Goal: Task Accomplishment & Management: Use online tool/utility

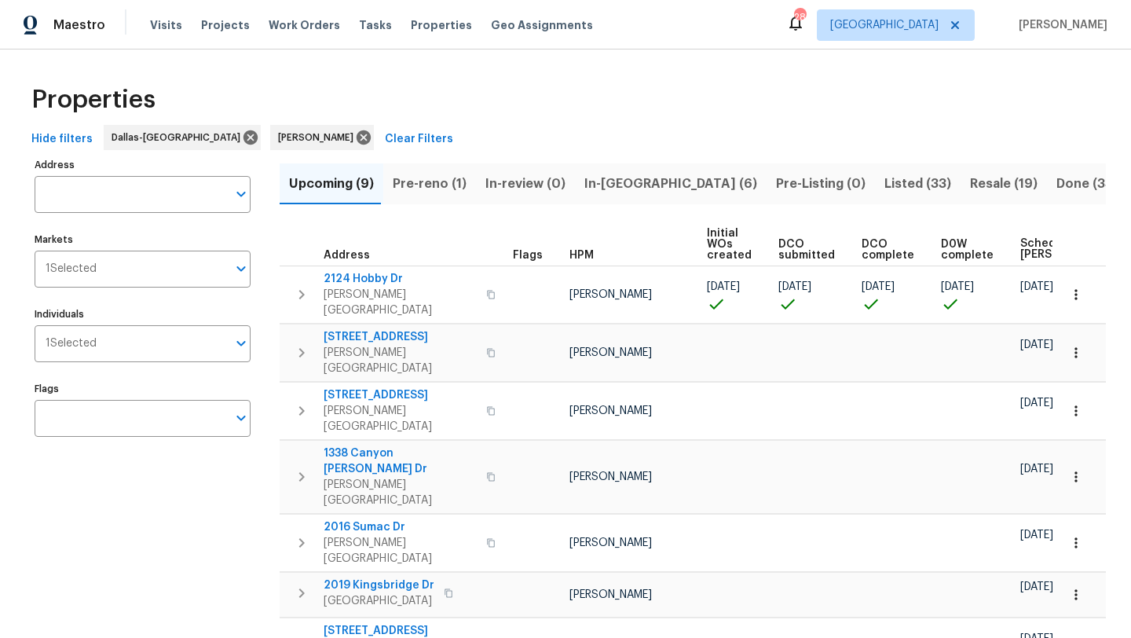
scroll to position [65, 0]
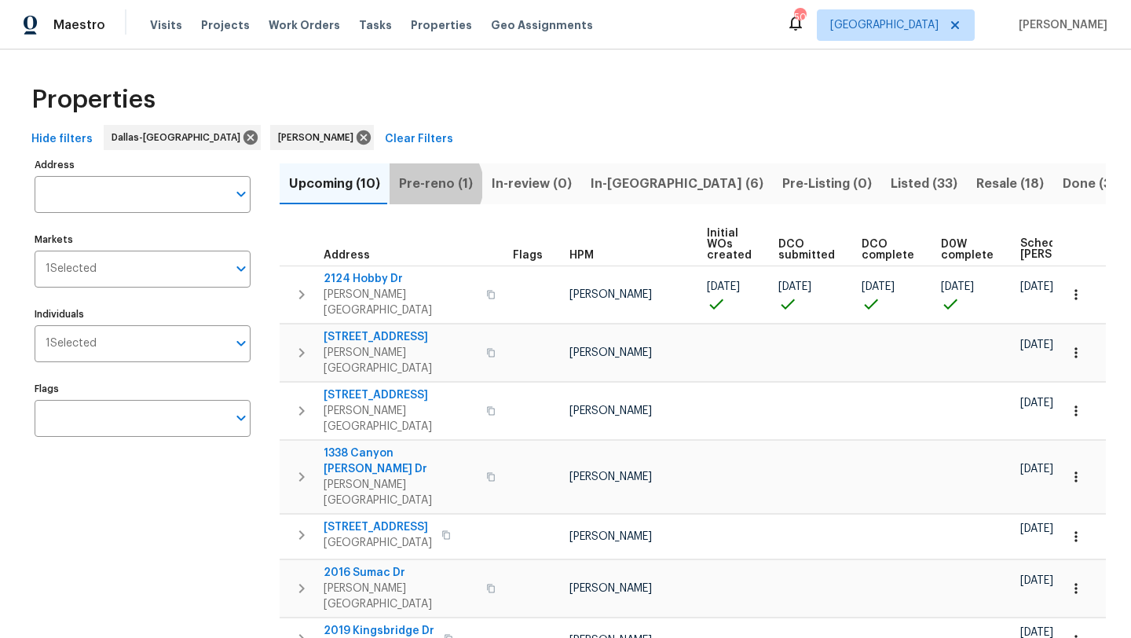
click at [430, 185] on span "Pre-reno (1)" at bounding box center [436, 184] width 74 height 22
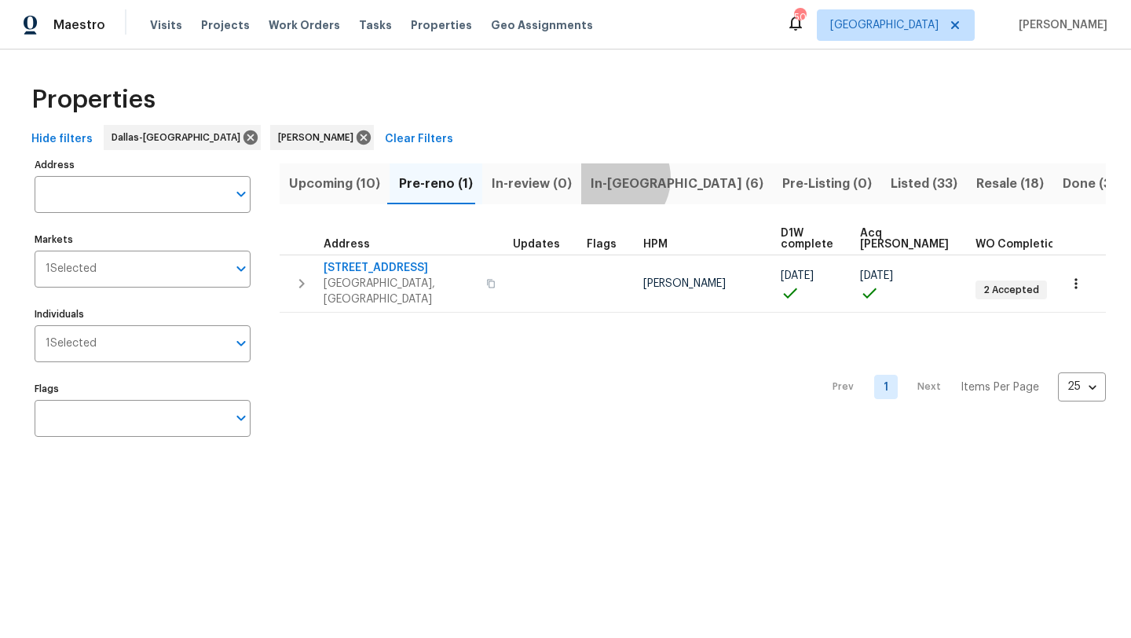
click at [601, 177] on span "In-reno (6)" at bounding box center [676, 184] width 173 height 22
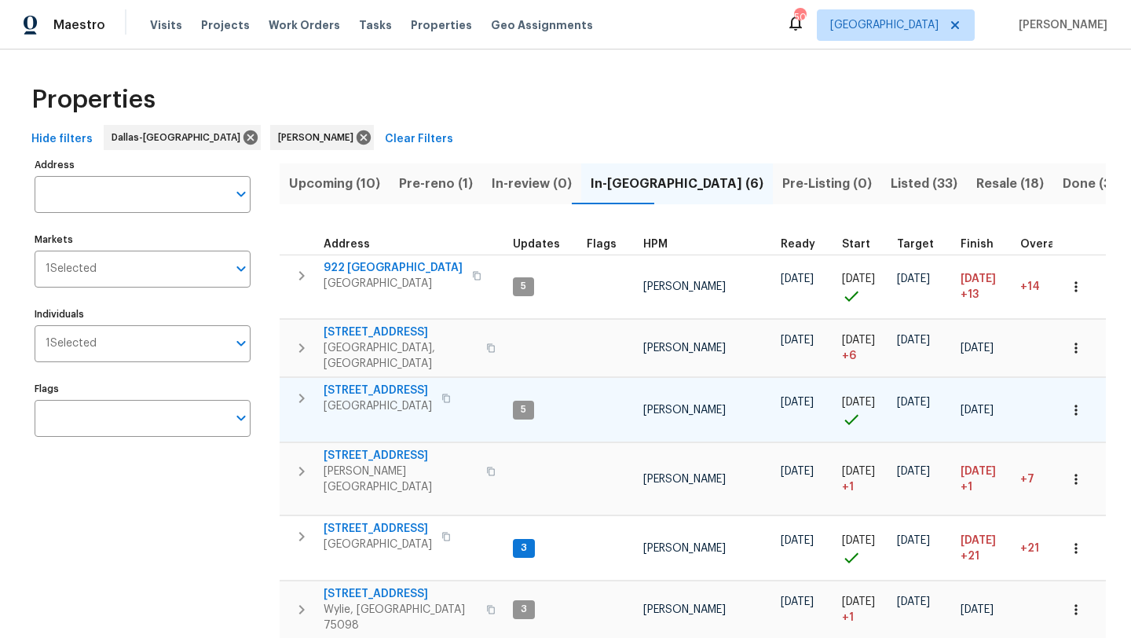
click at [417, 382] on span "721 Saddle Horn Way" at bounding box center [378, 390] width 108 height 16
click at [1081, 402] on icon "button" at bounding box center [1076, 410] width 16 height 16
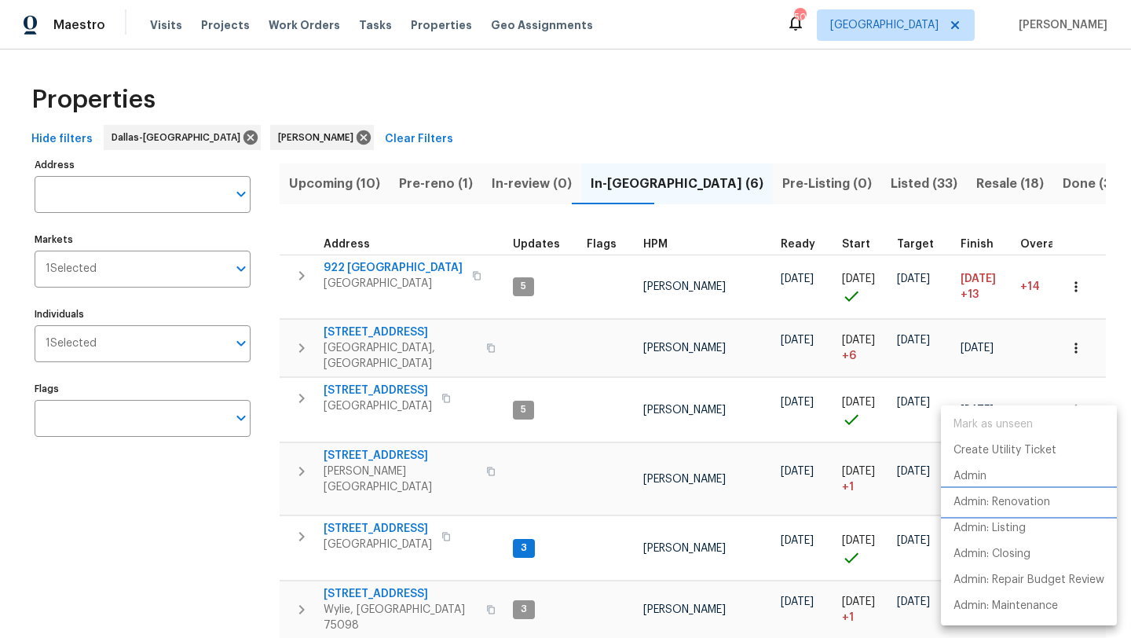
click at [1044, 499] on p "Admin: Renovation" at bounding box center [1001, 502] width 97 height 16
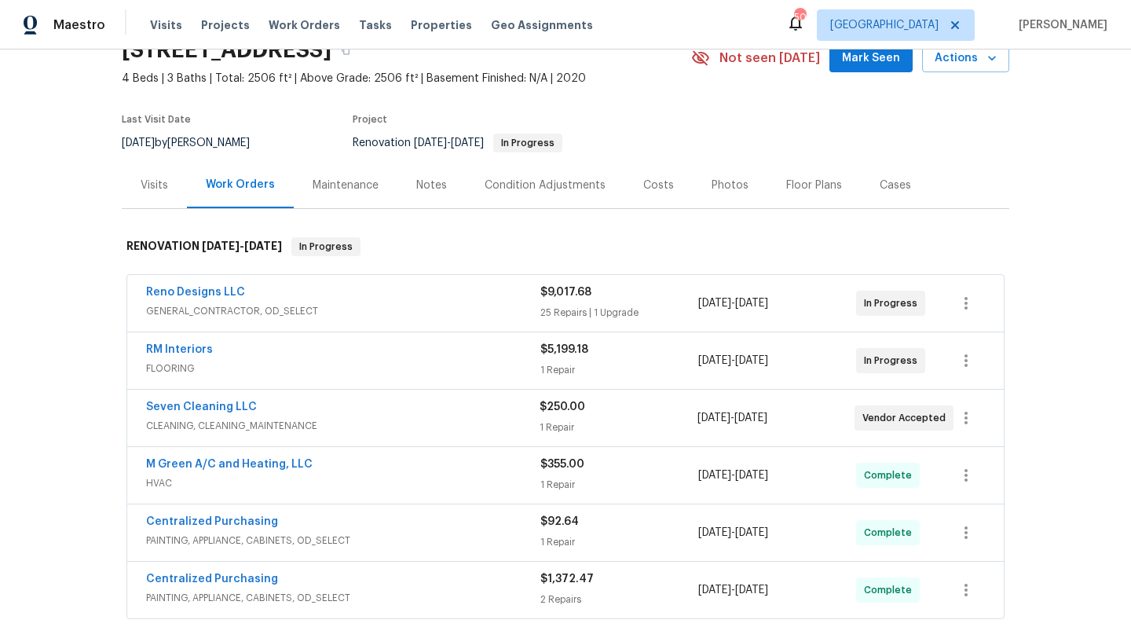
scroll to position [82, 0]
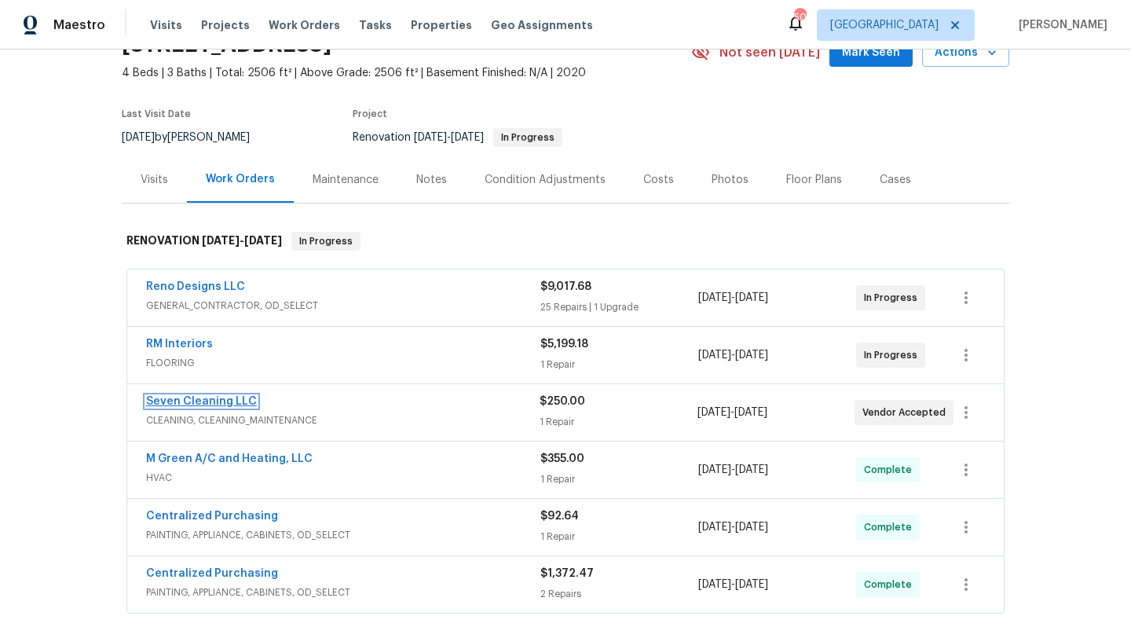
click at [239, 397] on link "Seven Cleaning LLC" at bounding box center [201, 401] width 111 height 11
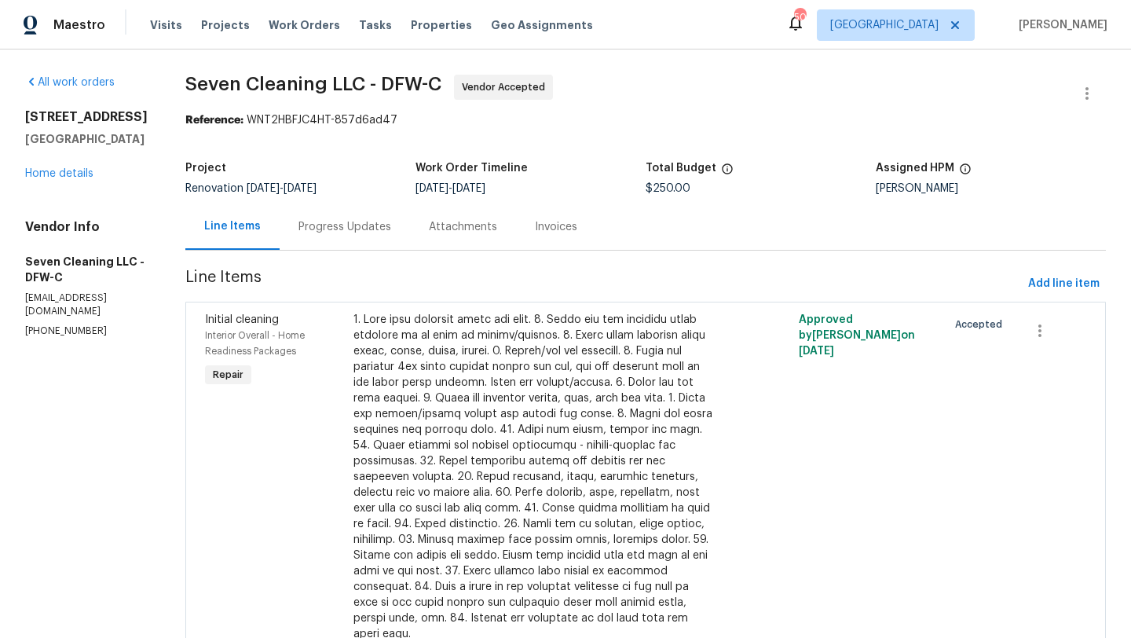
click at [363, 228] on div "Progress Updates" at bounding box center [344, 227] width 93 height 16
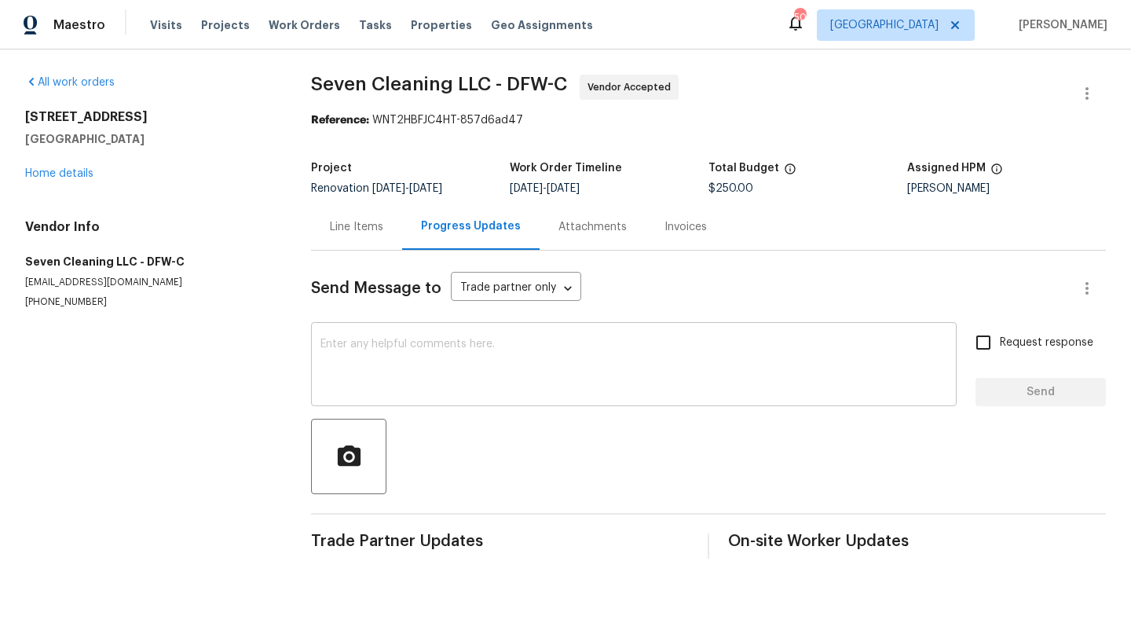
click at [397, 332] on div "x ​" at bounding box center [633, 366] width 645 height 80
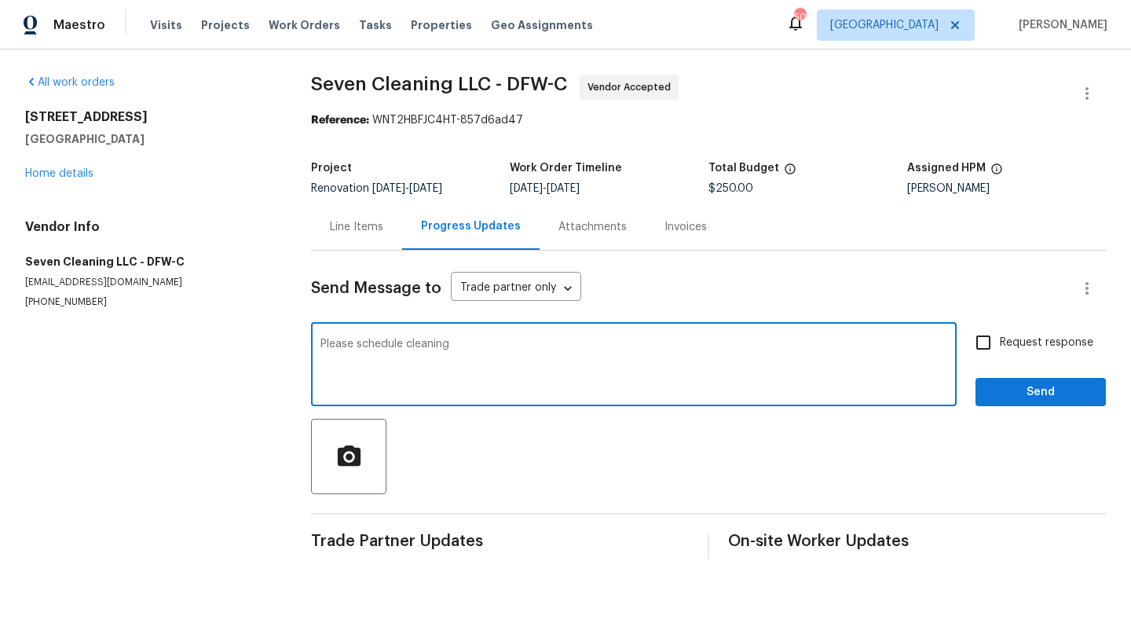
type textarea "Please schedule cleaning"
click at [991, 345] on input "Request response" at bounding box center [983, 342] width 33 height 33
checkbox input "true"
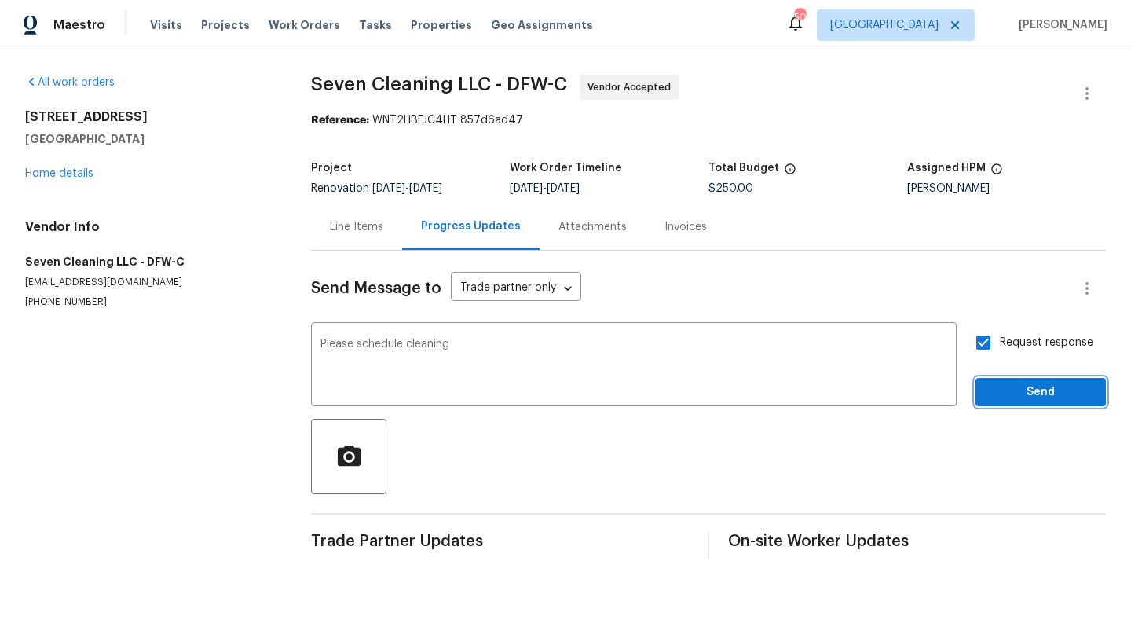
click at [1023, 393] on span "Send" at bounding box center [1040, 392] width 105 height 20
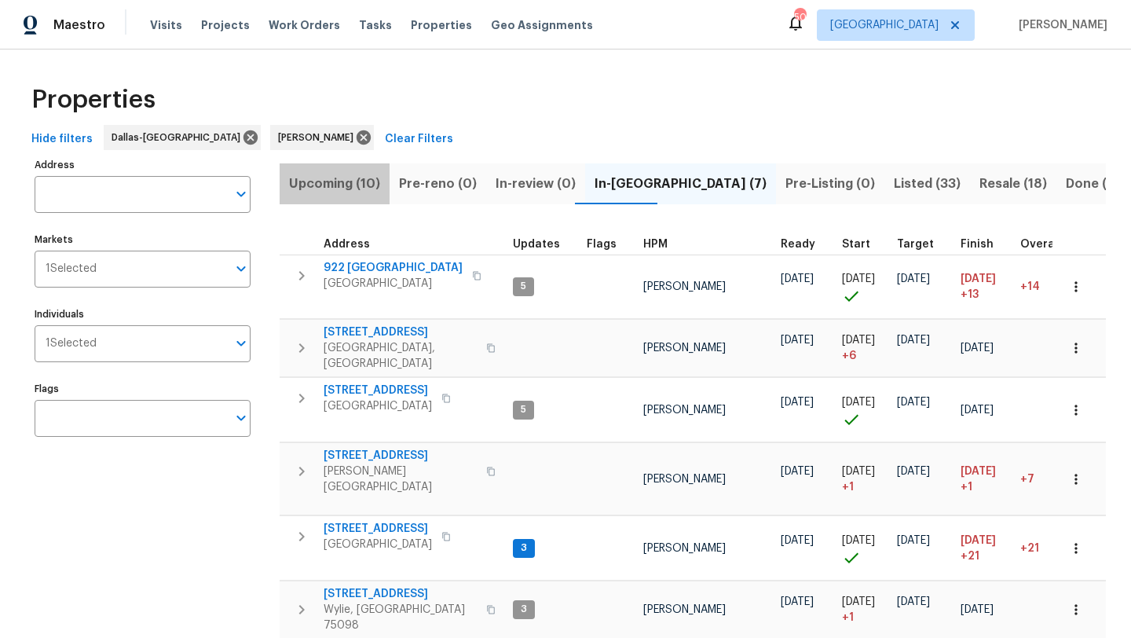
click at [357, 185] on span "Upcoming (10)" at bounding box center [334, 184] width 91 height 22
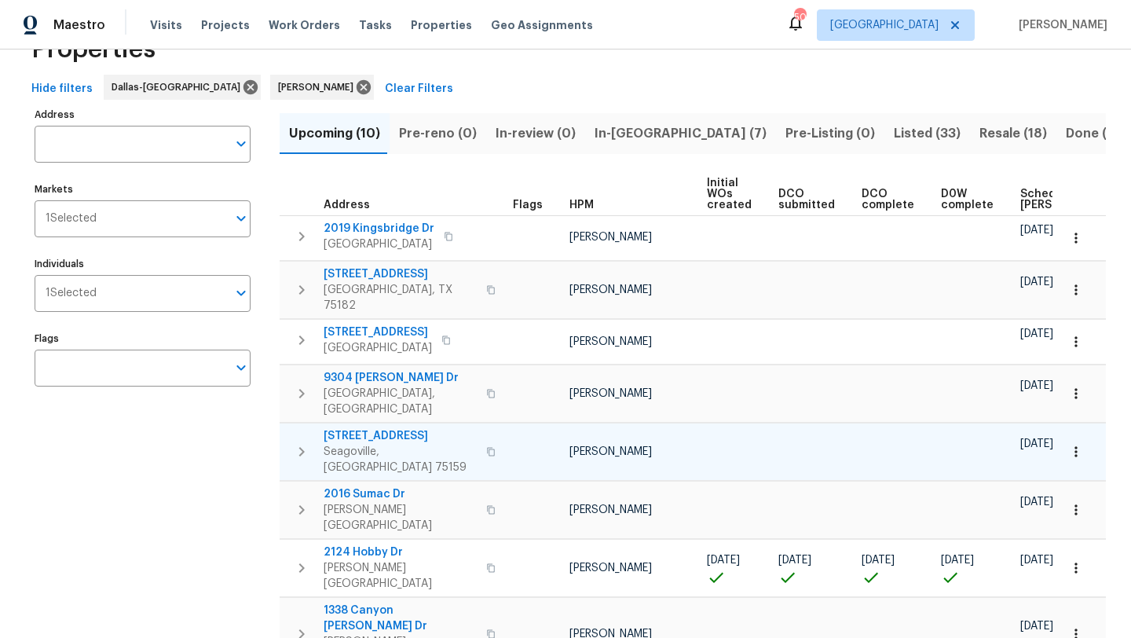
scroll to position [46, 0]
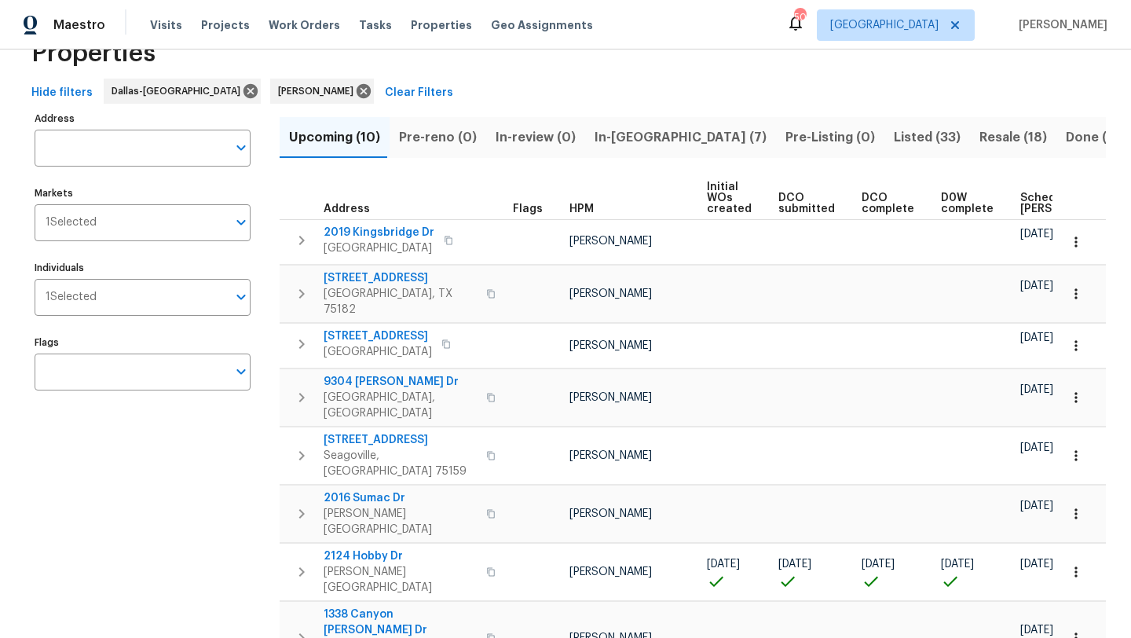
click at [612, 140] on span "In-reno (7)" at bounding box center [680, 137] width 172 height 22
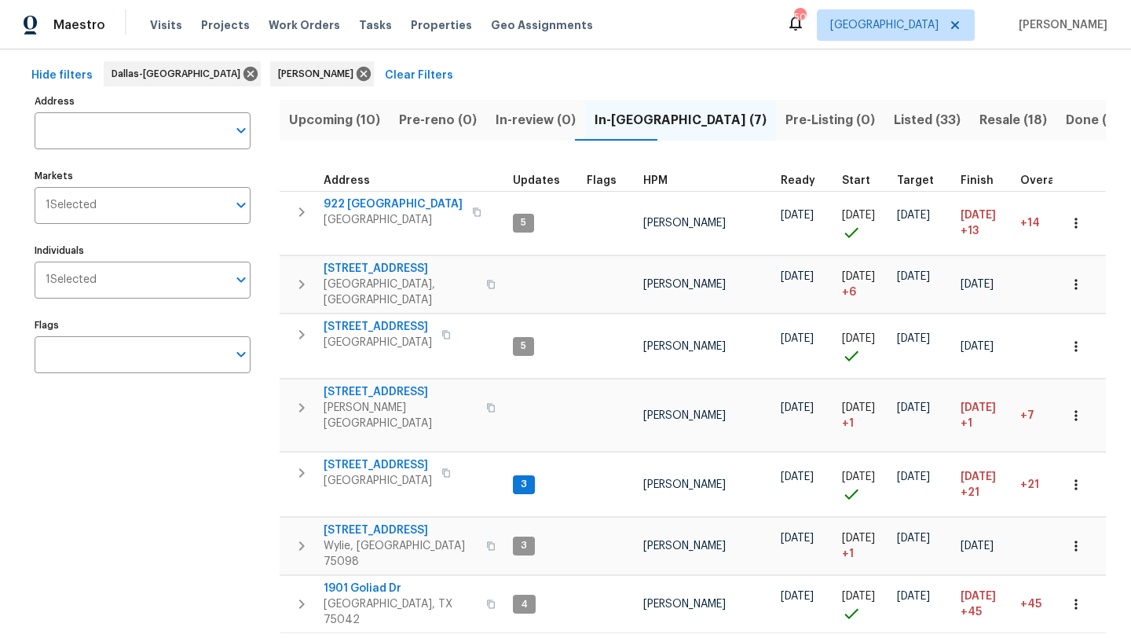
scroll to position [64, 0]
click at [414, 521] on span "2911 Jamestown Dr" at bounding box center [400, 529] width 153 height 16
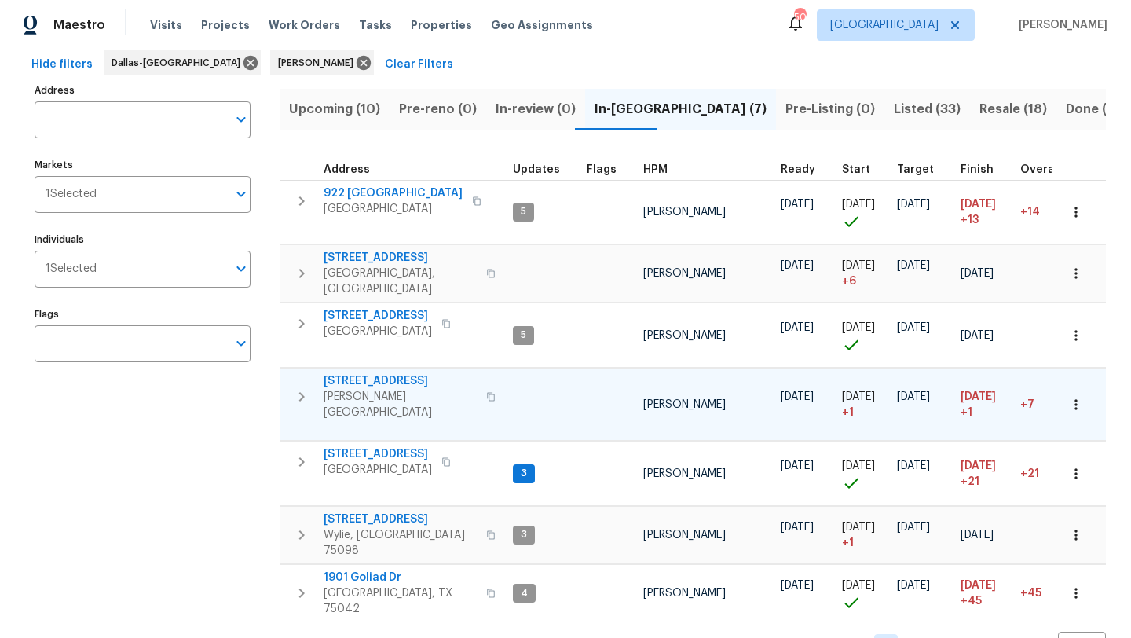
scroll to position [76, 0]
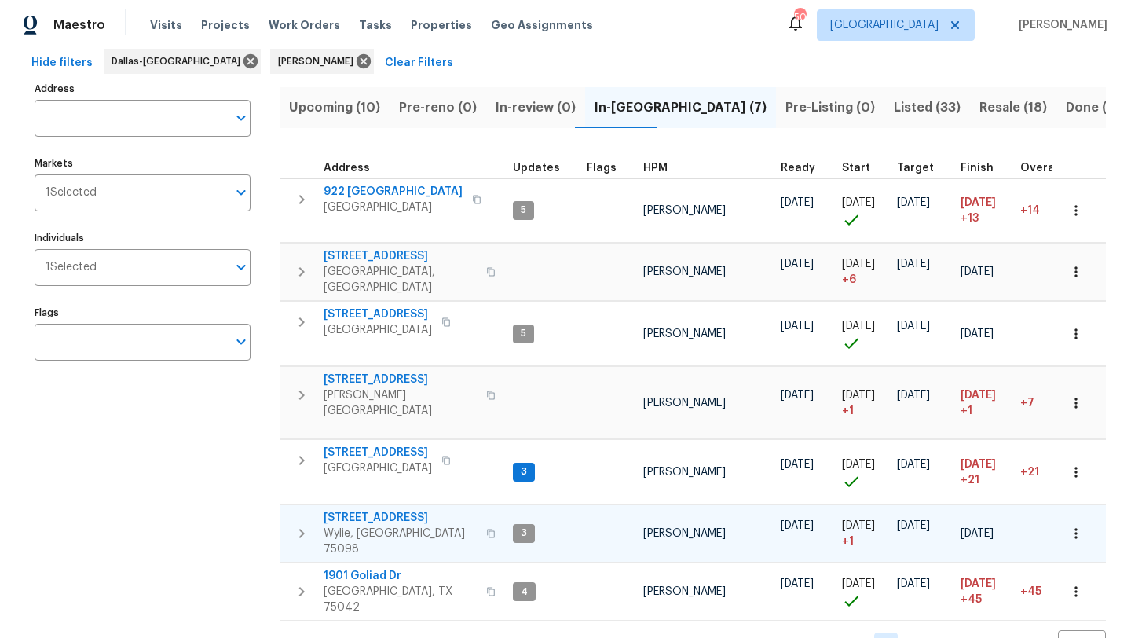
click at [412, 510] on span "2911 Jamestown Dr" at bounding box center [400, 518] width 153 height 16
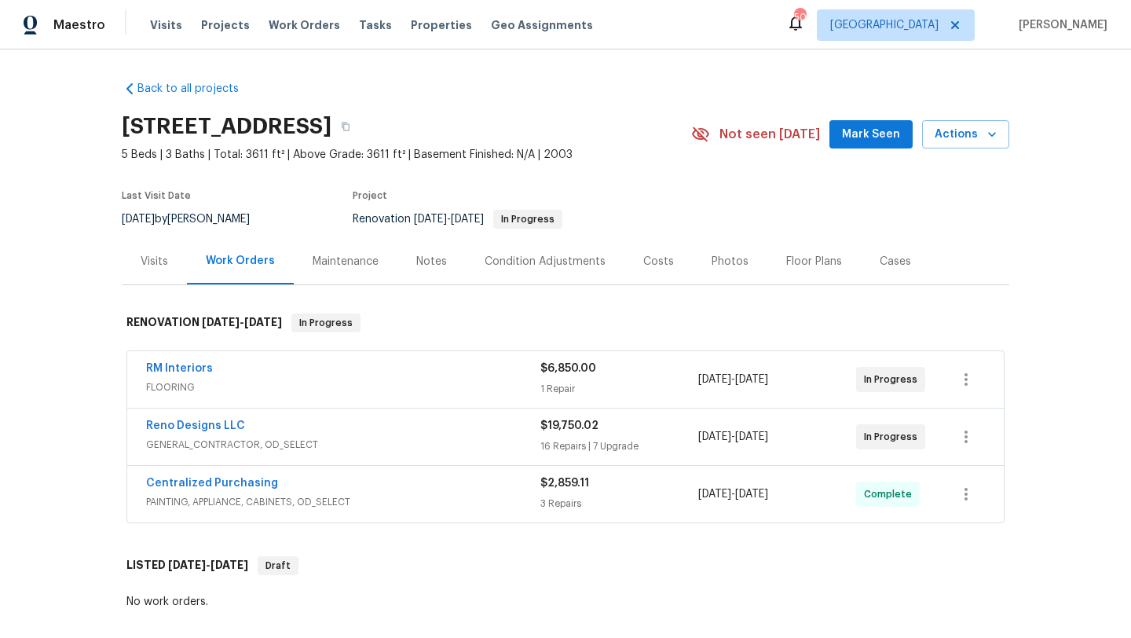
click at [442, 385] on span "FLOORING" at bounding box center [343, 387] width 394 height 16
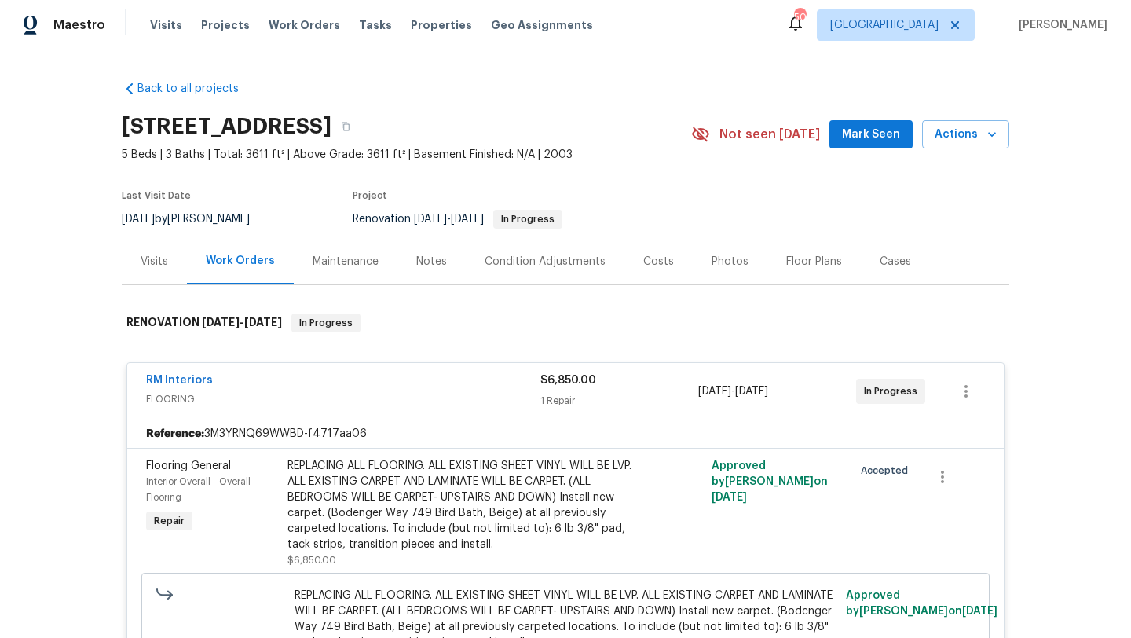
click at [422, 402] on span "FLOORING" at bounding box center [343, 399] width 394 height 16
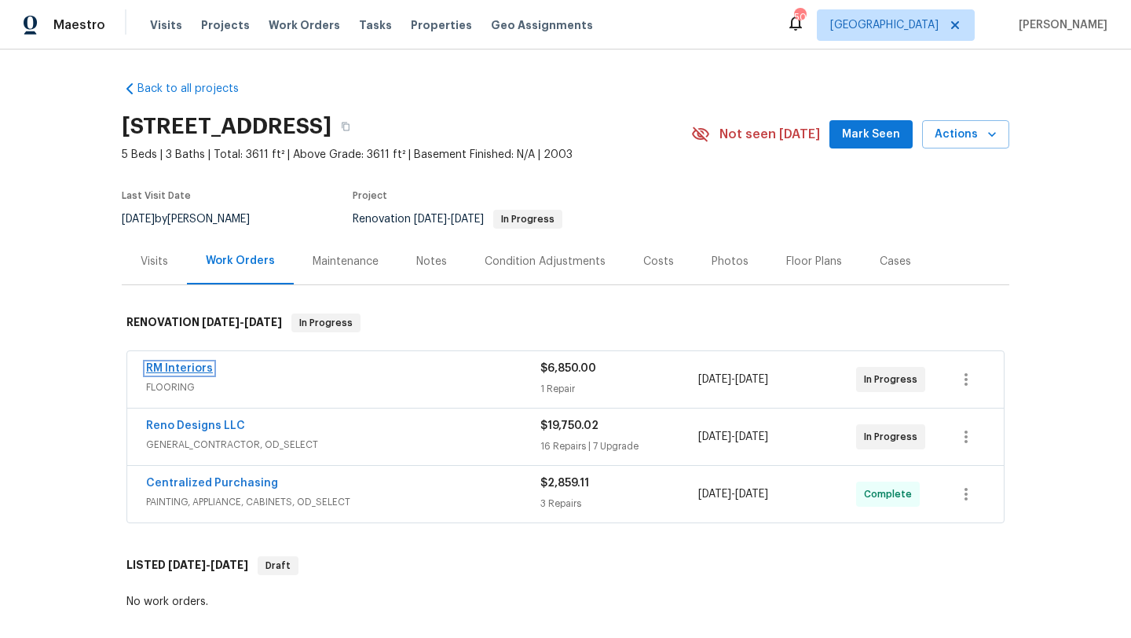
click at [203, 367] on link "RM Interiors" at bounding box center [179, 368] width 67 height 11
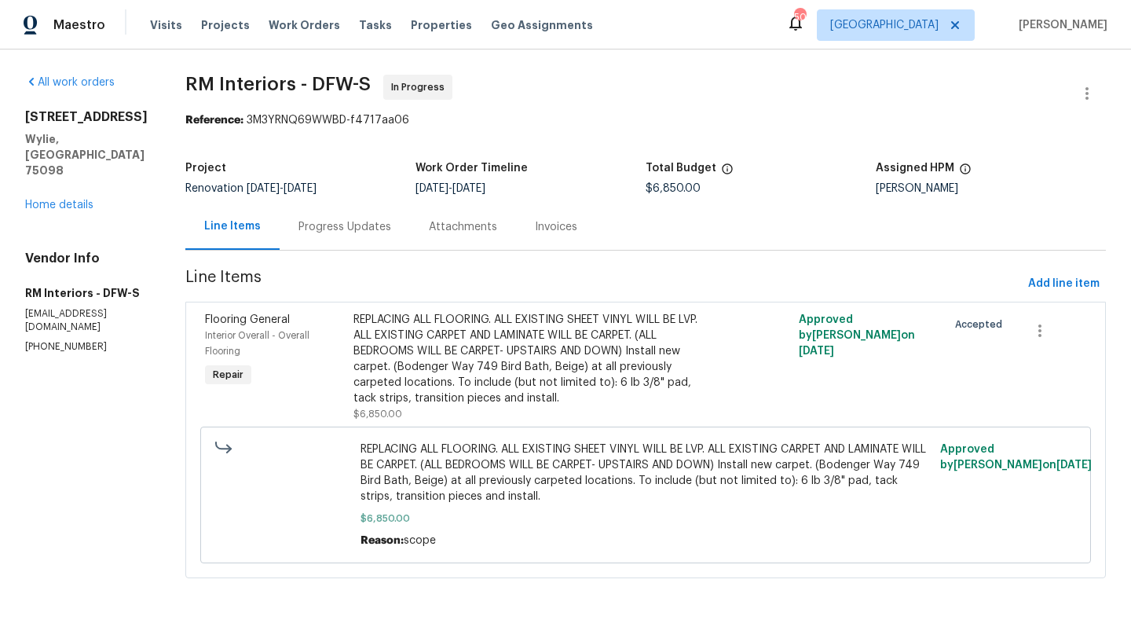
click at [344, 223] on div "Progress Updates" at bounding box center [344, 227] width 93 height 16
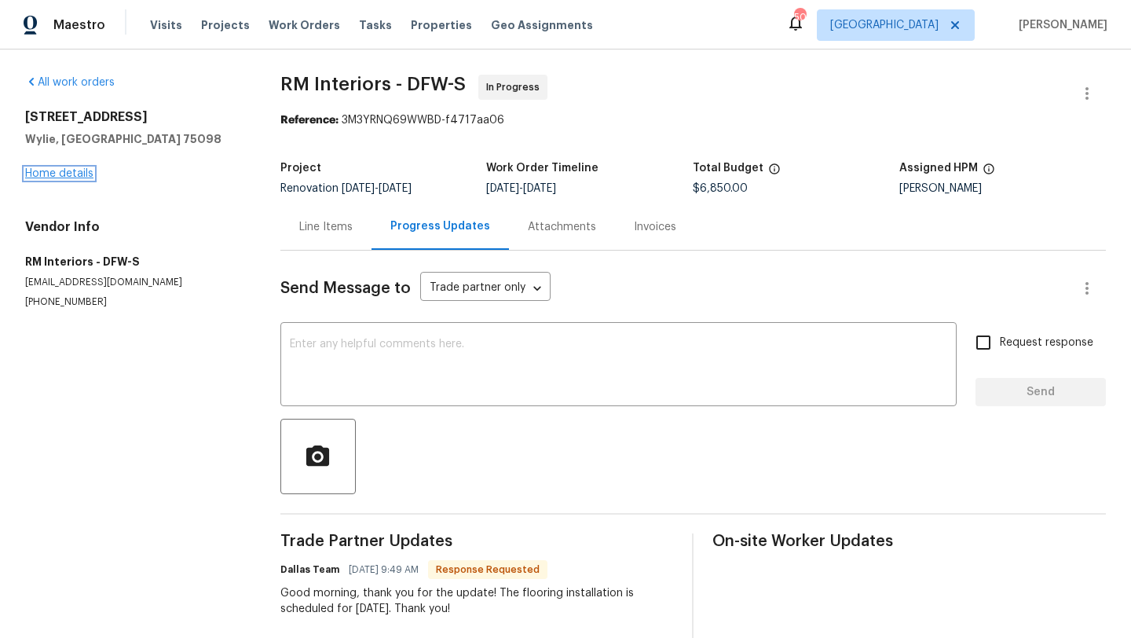
click at [82, 175] on link "Home details" at bounding box center [59, 173] width 68 height 11
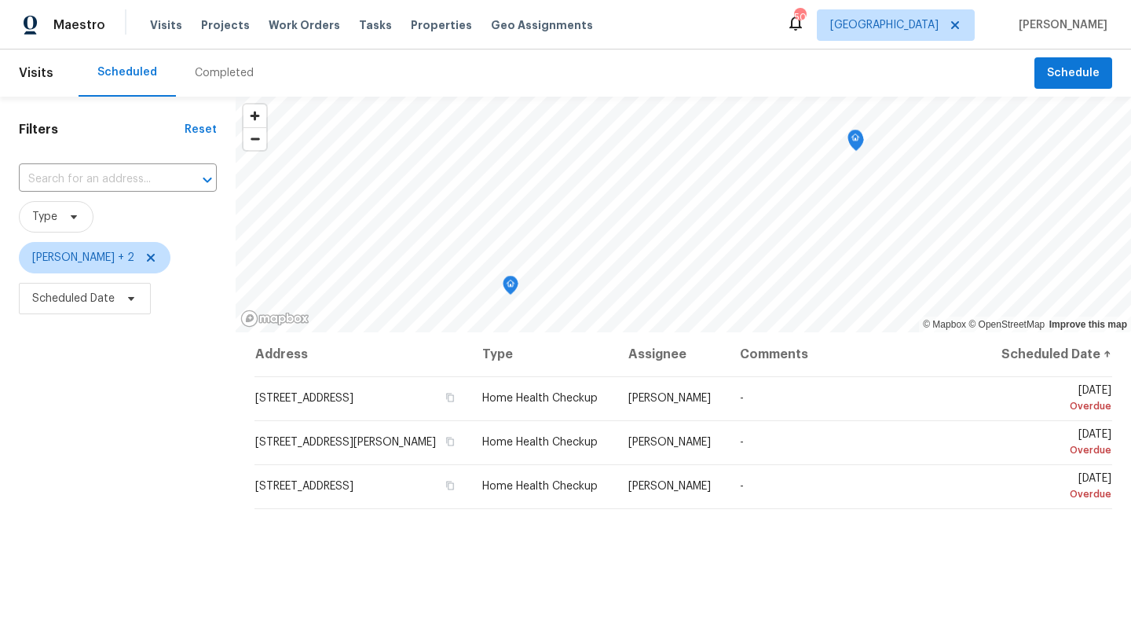
click at [229, 73] on div "Completed" at bounding box center [224, 73] width 59 height 16
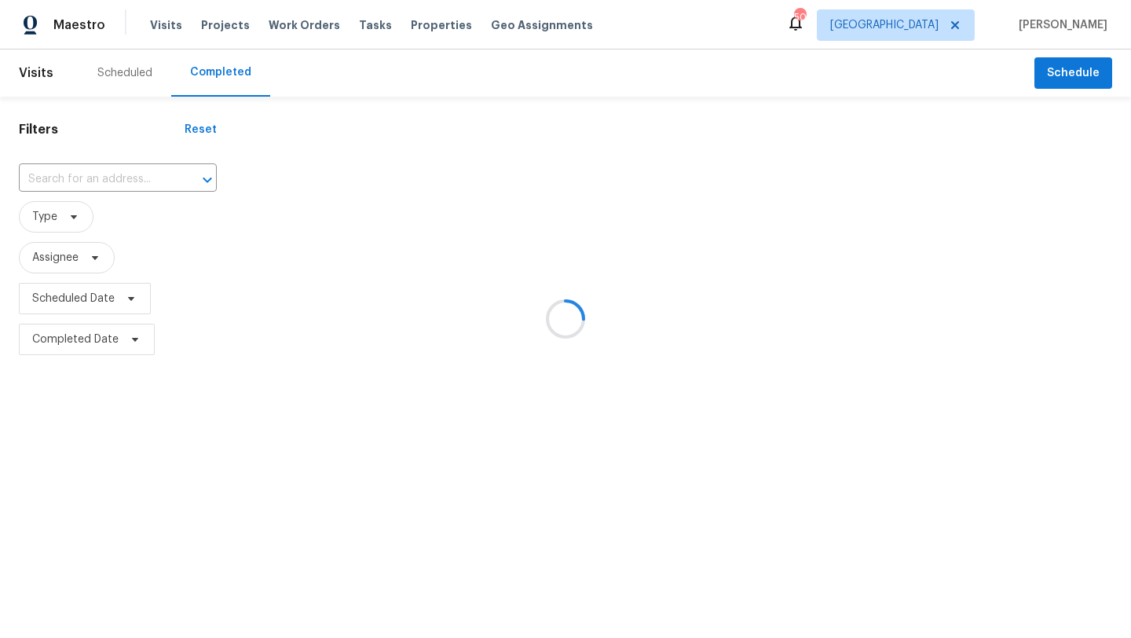
click at [87, 254] on div at bounding box center [565, 319] width 1131 height 638
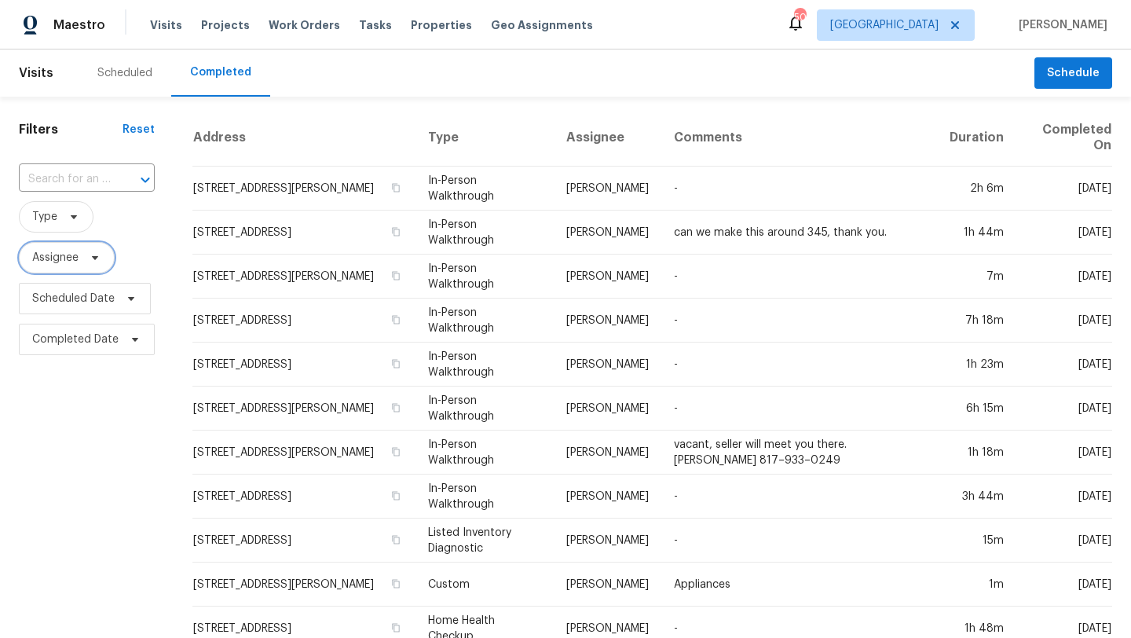
click at [80, 264] on span "Assignee" at bounding box center [67, 257] width 96 height 31
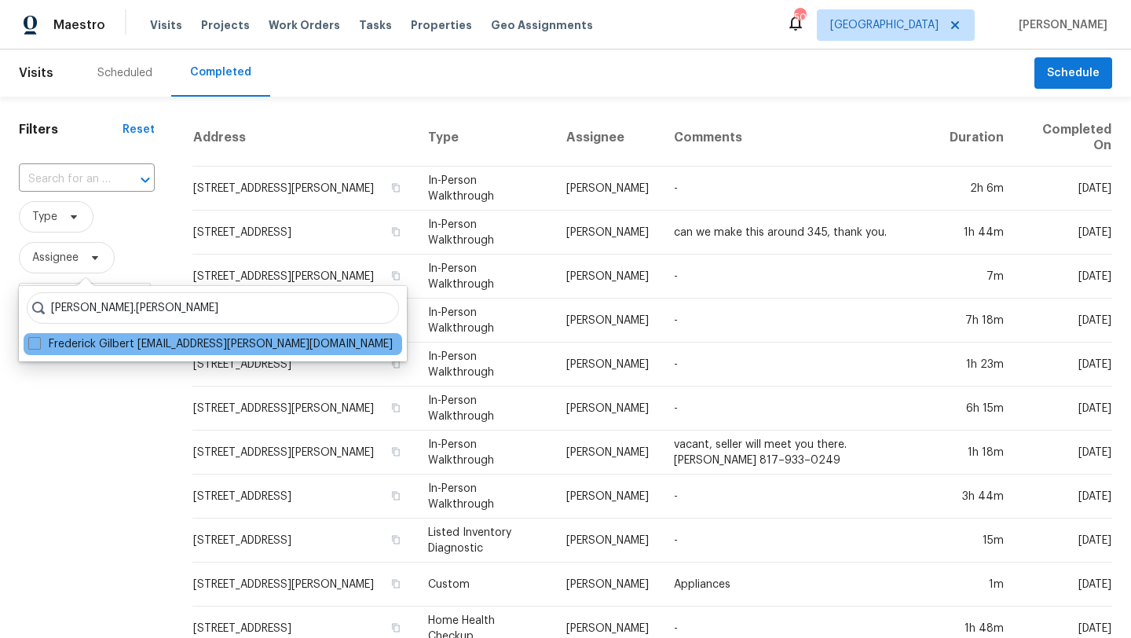
type input "[PERSON_NAME].[PERSON_NAME]"
click at [122, 352] on div "Frederick Gilbert [EMAIL_ADDRESS][PERSON_NAME][DOMAIN_NAME]" at bounding box center [213, 344] width 378 height 22
click at [122, 348] on label "Frederick Gilbert frederick.gilbert@opendoor.com" at bounding box center [210, 344] width 364 height 16
click at [38, 346] on input "Frederick Gilbert frederick.gilbert@opendoor.com" at bounding box center [33, 341] width 10 height 10
checkbox input "true"
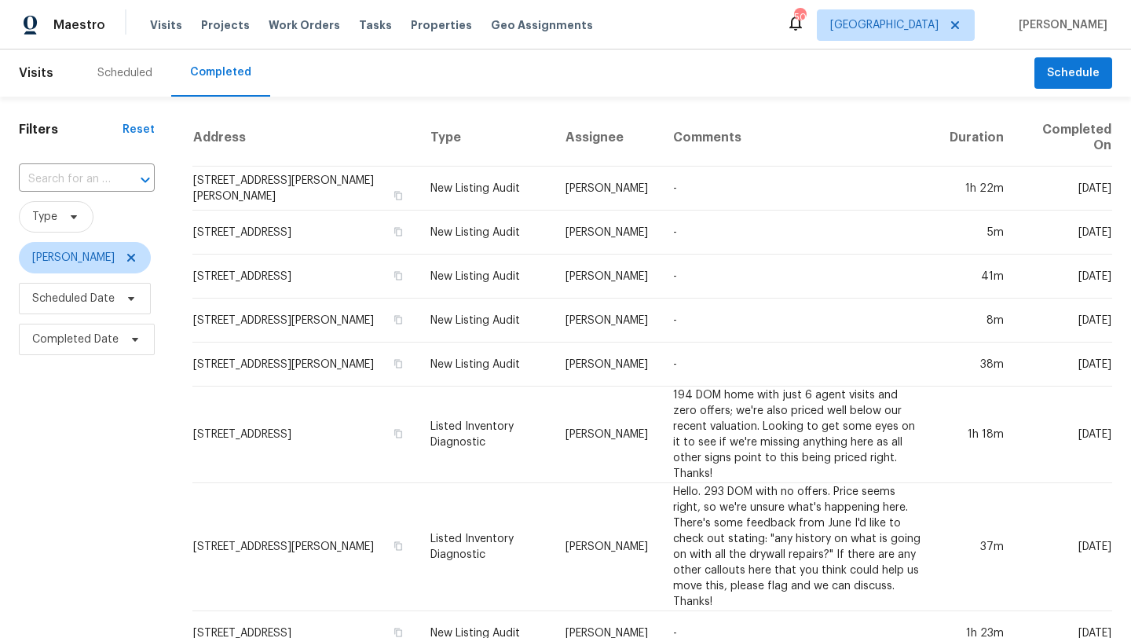
click at [116, 72] on div "Scheduled" at bounding box center [124, 73] width 55 height 16
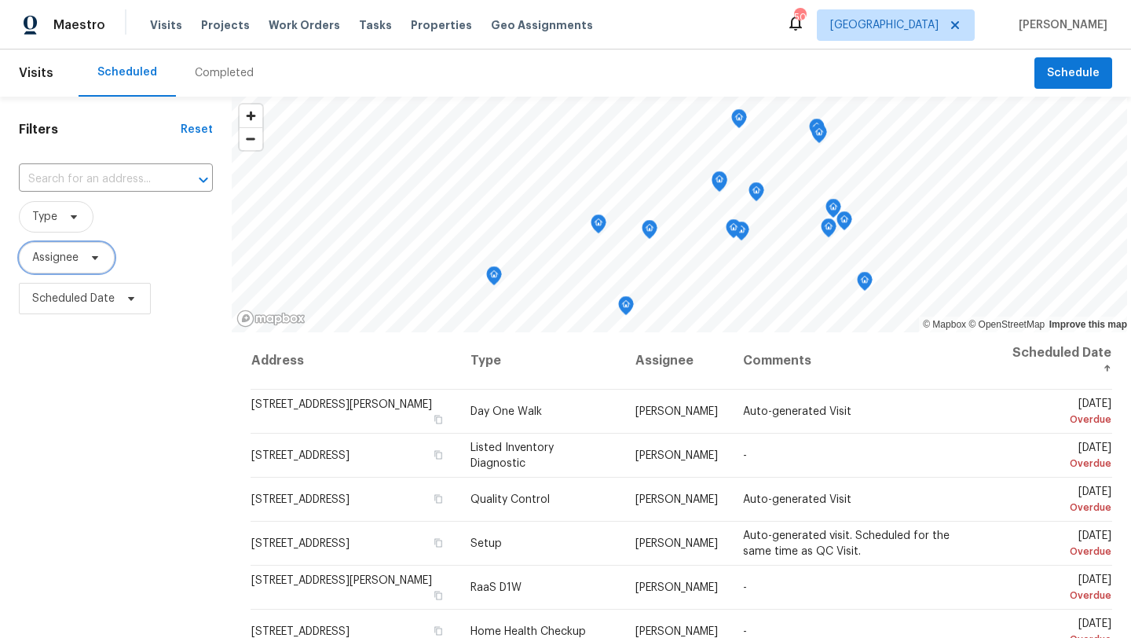
click at [97, 249] on span "Assignee" at bounding box center [67, 257] width 96 height 31
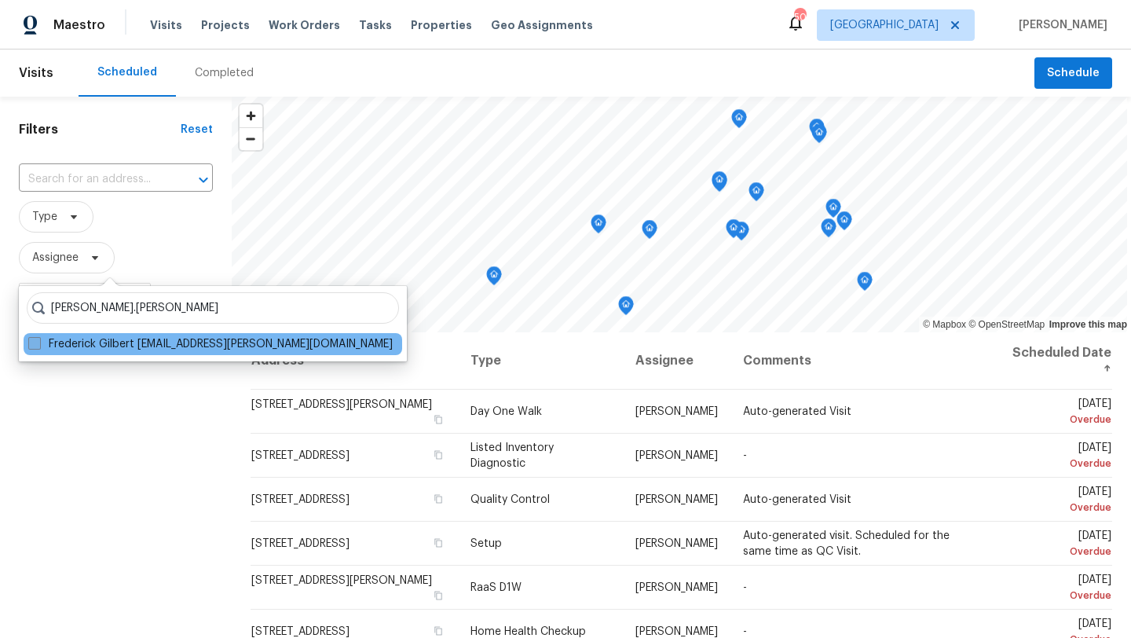
type input "frederick.gilbert"
click at [68, 342] on label "Frederick Gilbert frederick.gilbert@opendoor.com" at bounding box center [210, 344] width 364 height 16
click at [38, 342] on input "Frederick Gilbert frederick.gilbert@opendoor.com" at bounding box center [33, 341] width 10 height 10
checkbox input "true"
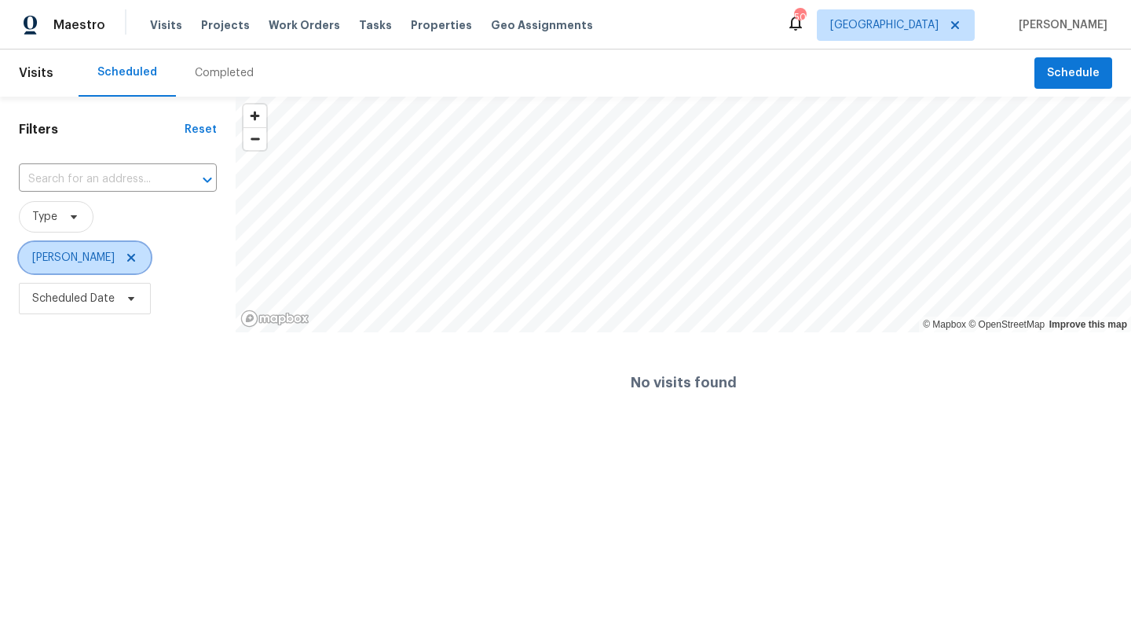
click at [99, 254] on span "Frederick Gilbert" at bounding box center [73, 258] width 82 height 16
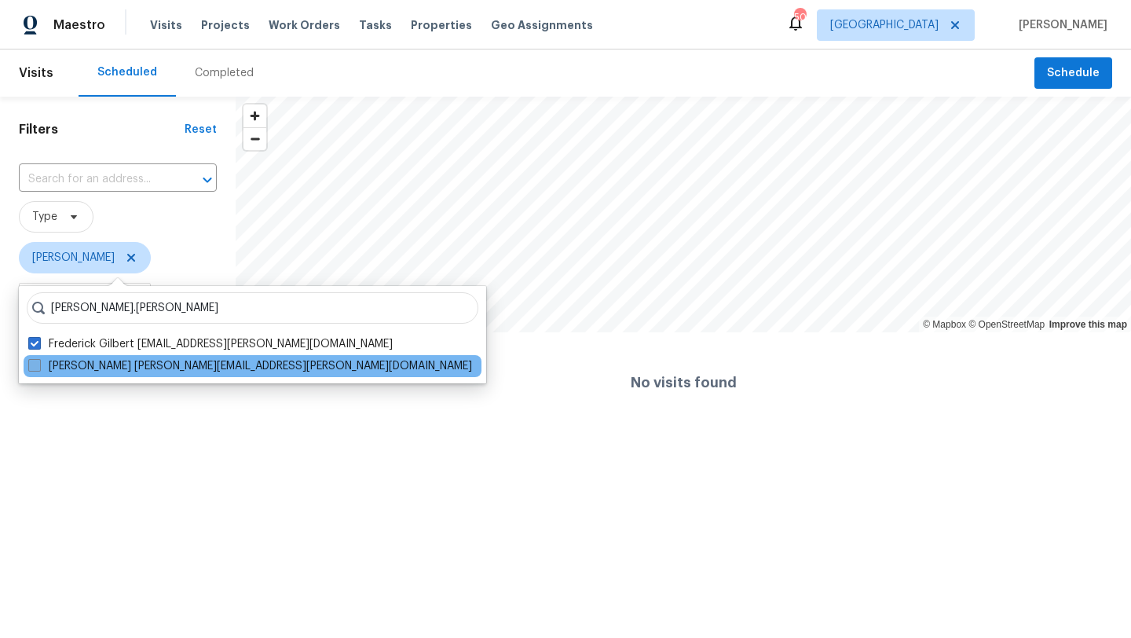
type input "nick.balli"
click at [41, 364] on label "Nick Balli nick.balli@opendoor.com" at bounding box center [250, 366] width 444 height 16
click at [38, 364] on input "Nick Balli nick.balli@opendoor.com" at bounding box center [33, 363] width 10 height 10
checkbox input "true"
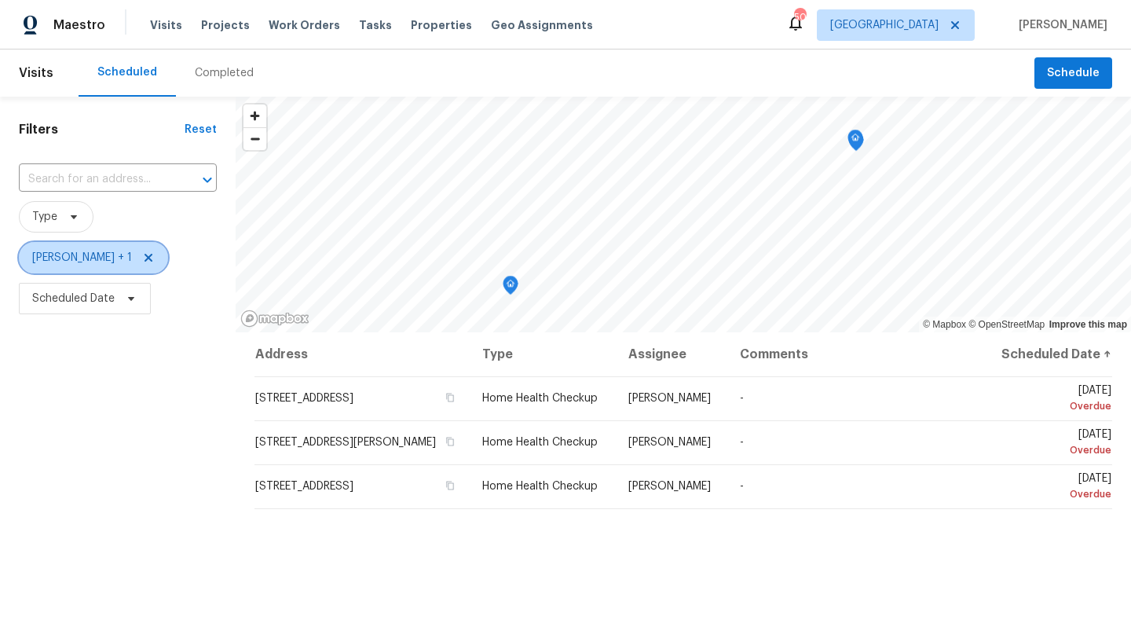
click at [80, 257] on span "Frederick Gilbert + 1" at bounding box center [82, 258] width 100 height 16
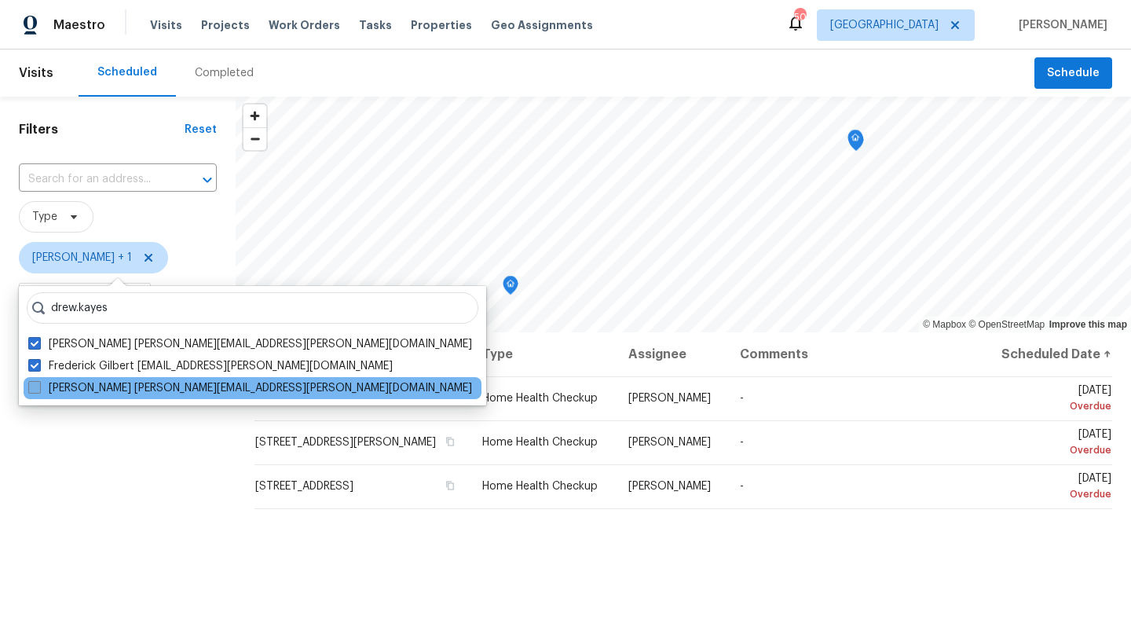
type input "drew.kayes"
click at [37, 387] on span at bounding box center [34, 387] width 13 height 13
click at [37, 387] on input "Andrew Kayes drew.kayes@opendoor.com" at bounding box center [33, 385] width 10 height 10
checkbox input "true"
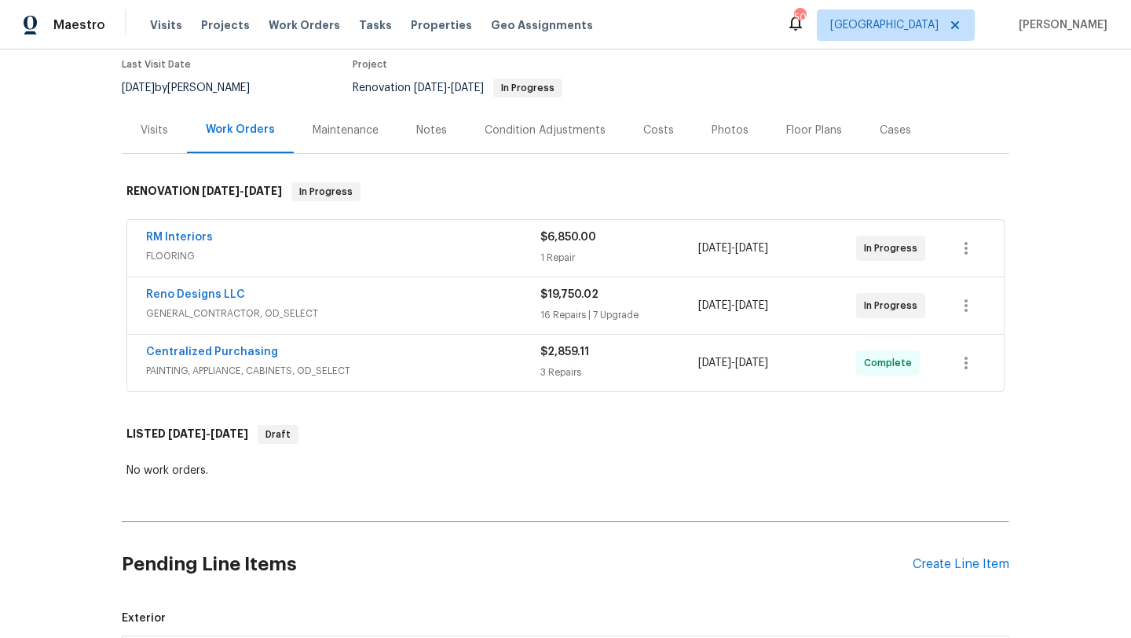
scroll to position [144, 0]
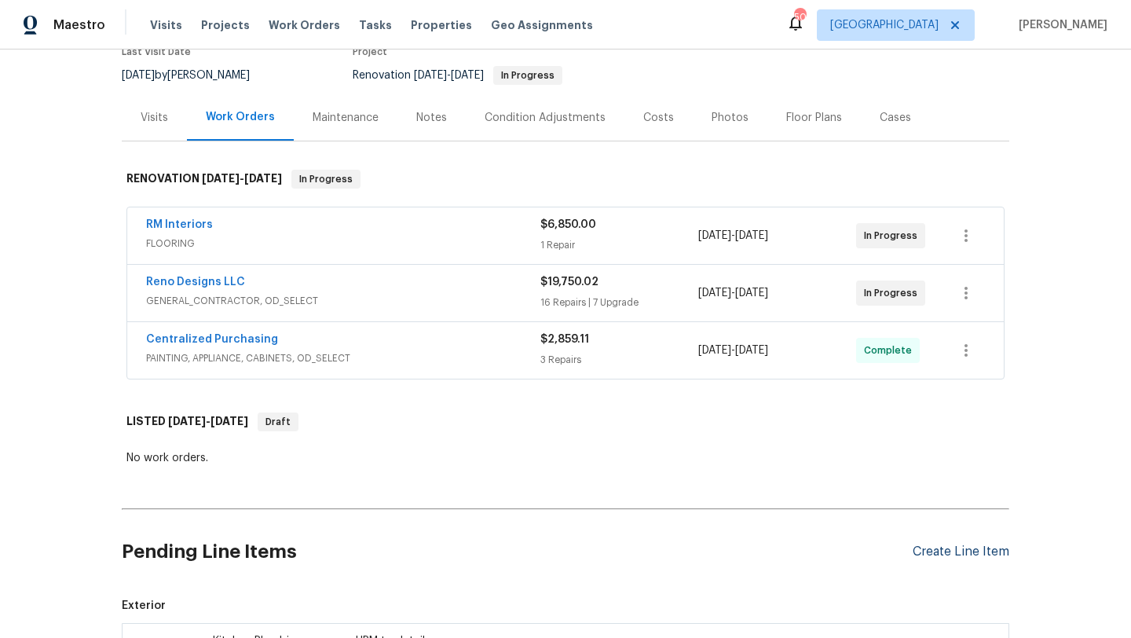
click at [960, 548] on div "Create Line Item" at bounding box center [960, 551] width 97 height 15
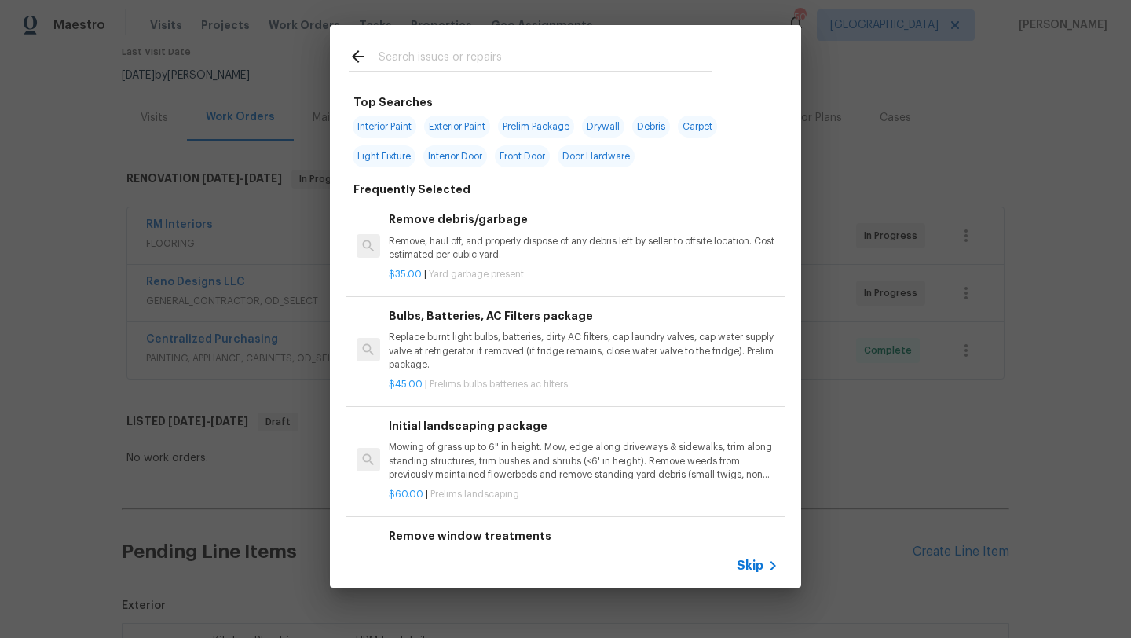
click at [455, 59] on input "text" at bounding box center [544, 59] width 333 height 24
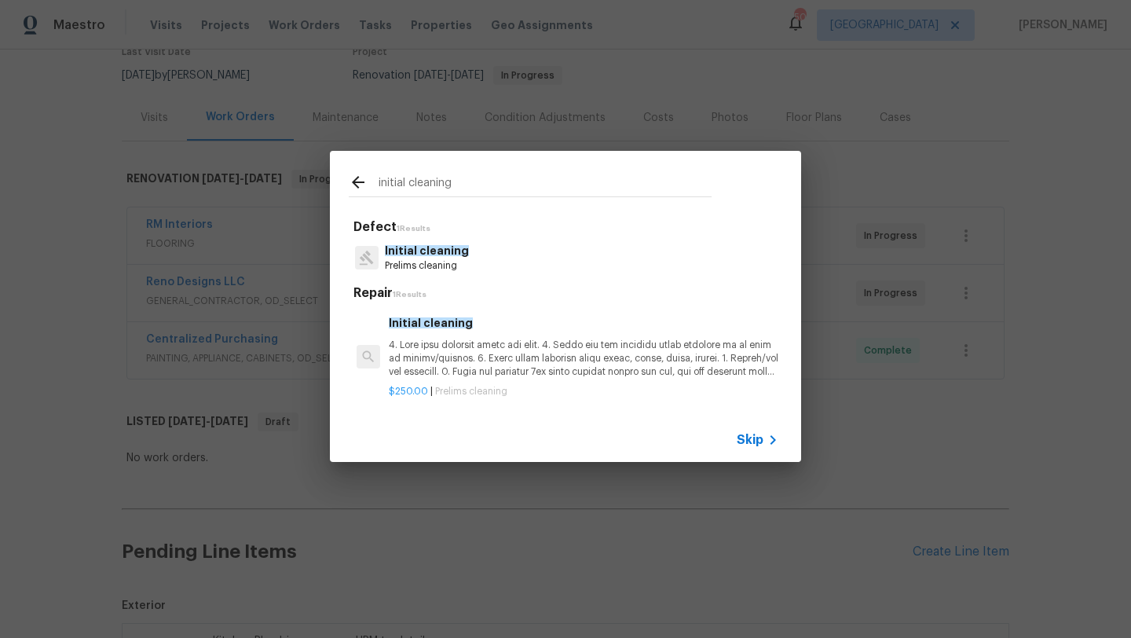
type input "initial cleaning"
click at [441, 350] on p at bounding box center [583, 358] width 389 height 40
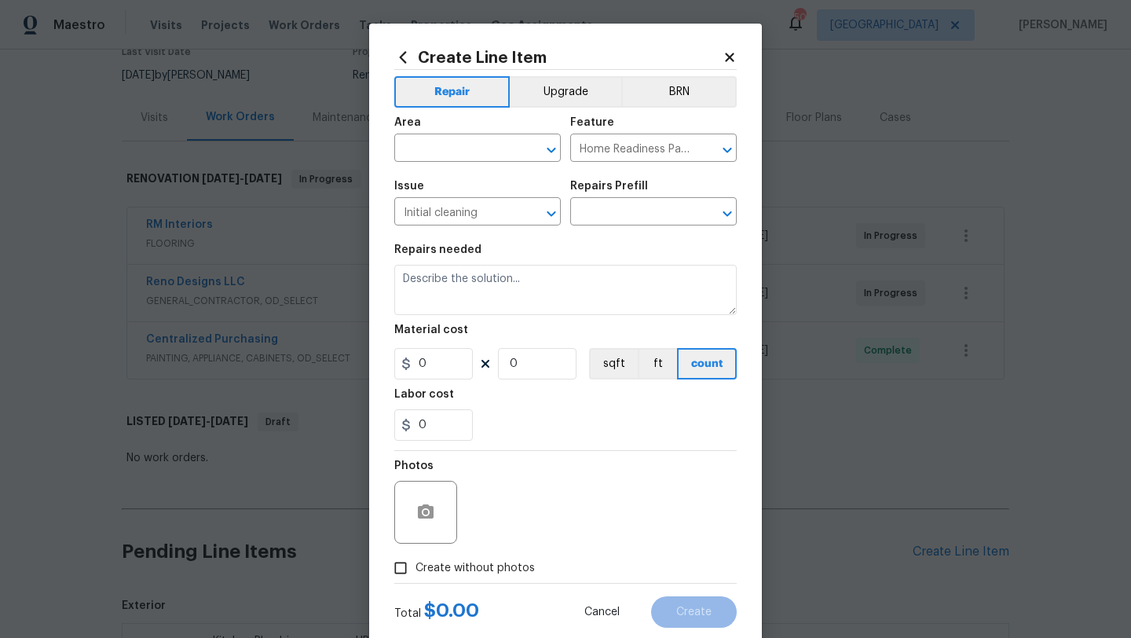
type input "Initial cleaning $250.00"
type textarea "1. Wipe down exterior doors and trim. 2. Clean out all exterior light fixtures …"
type input "250"
type input "1"
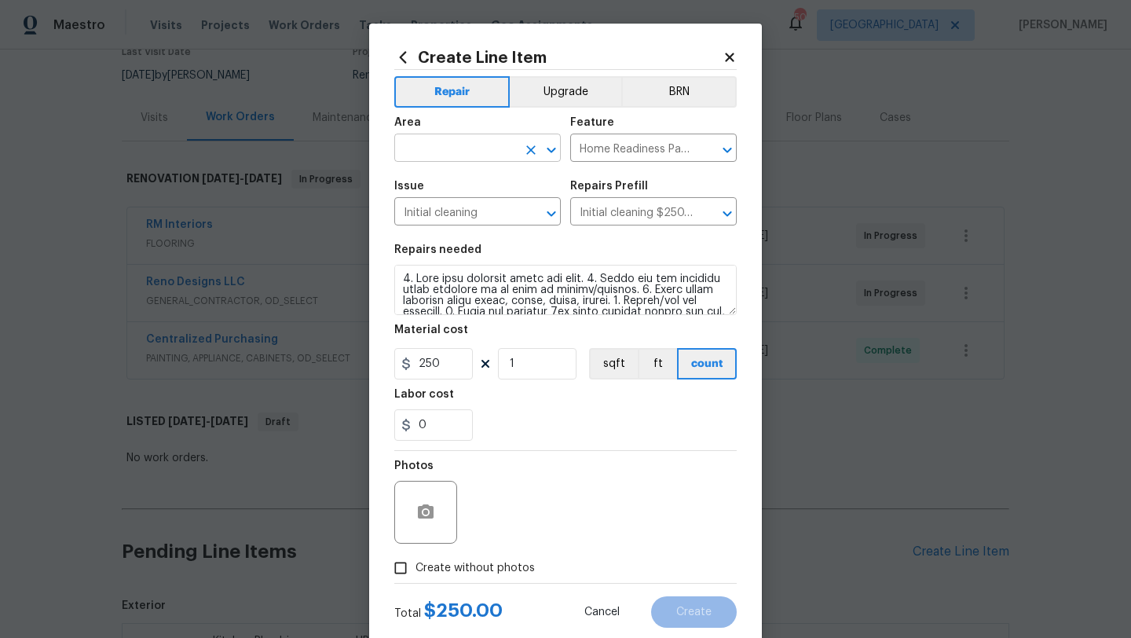
click at [480, 147] on input "text" at bounding box center [455, 149] width 122 height 24
click at [495, 205] on li "Interior Overall" at bounding box center [477, 211] width 166 height 26
type input "Interior Overall"
click at [498, 561] on span "Create without photos" at bounding box center [474, 568] width 119 height 16
click at [415, 561] on input "Create without photos" at bounding box center [401, 568] width 30 height 30
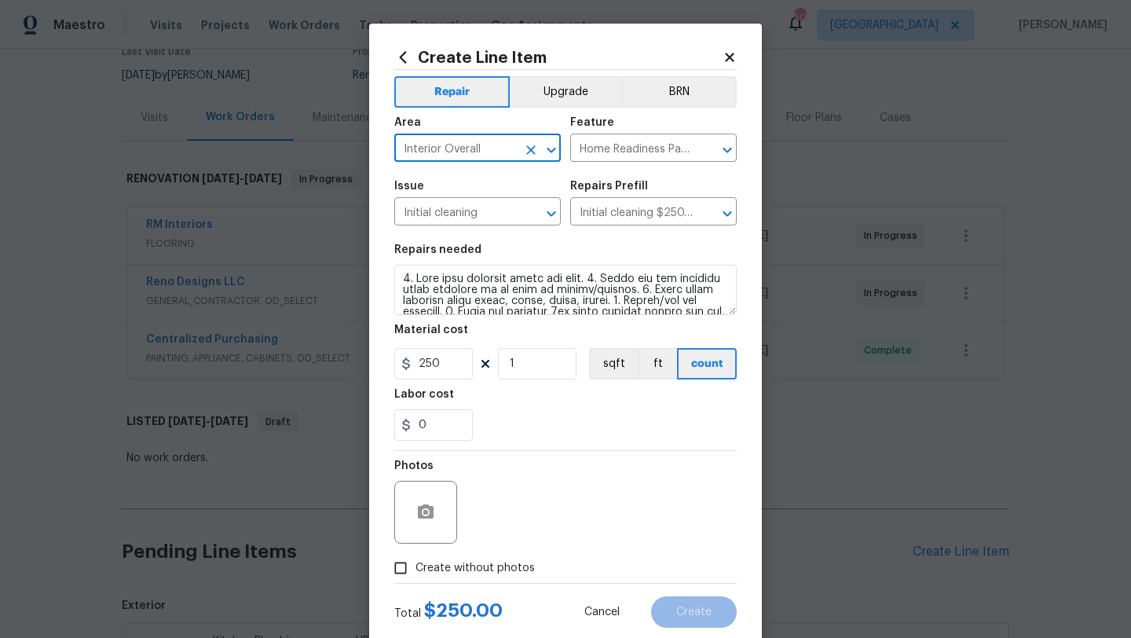
checkbox input "true"
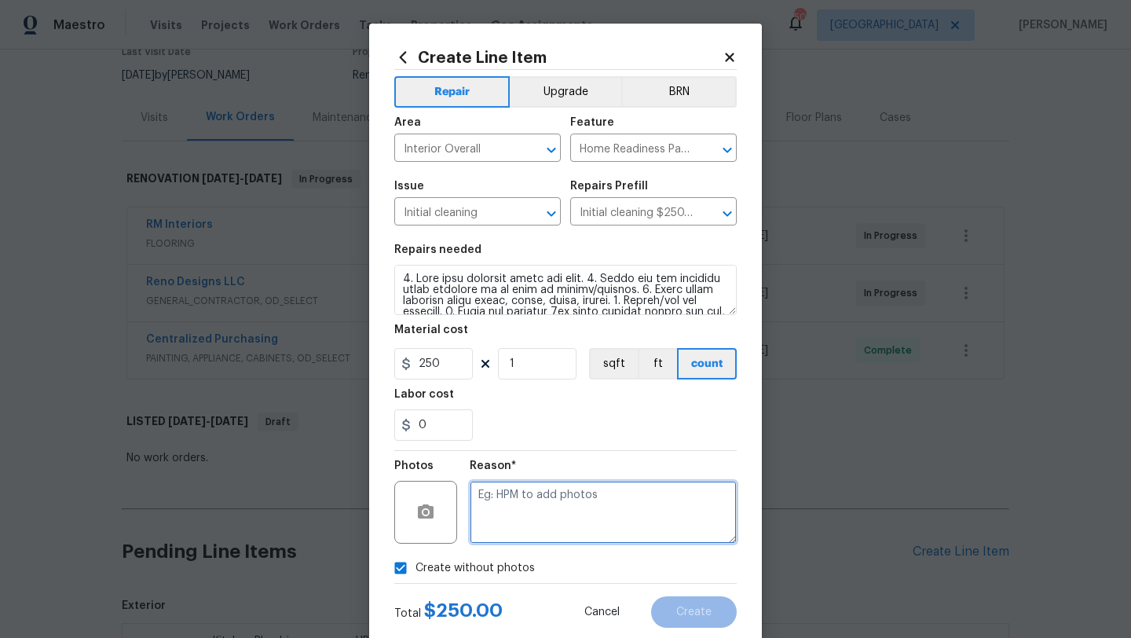
click at [538, 503] on textarea at bounding box center [603, 512] width 267 height 63
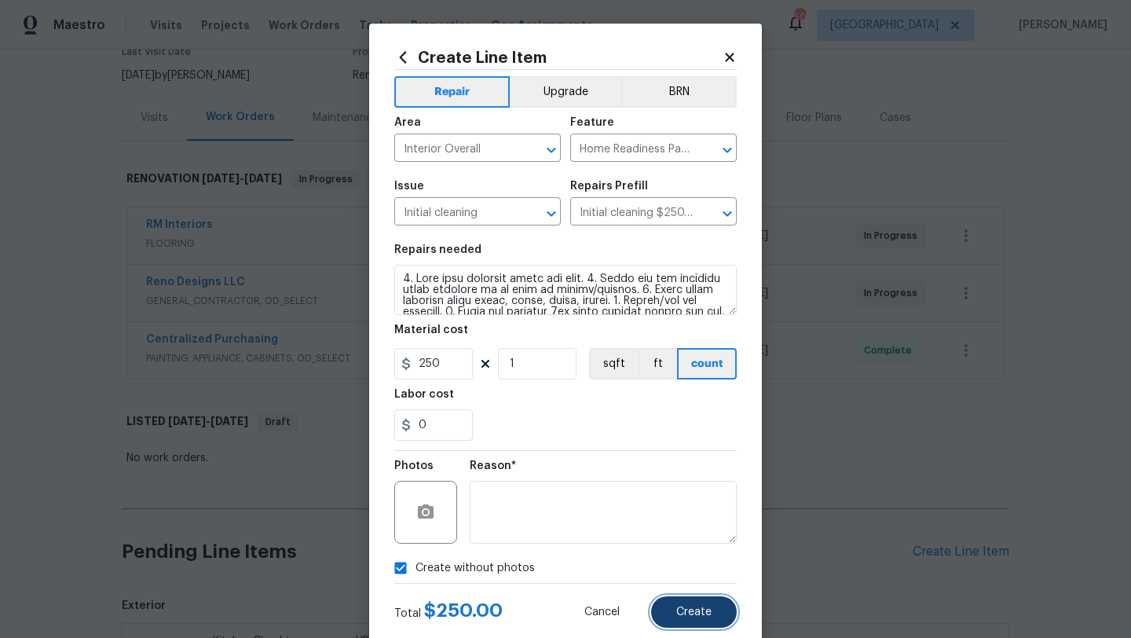
click at [689, 605] on button "Create" at bounding box center [694, 611] width 86 height 31
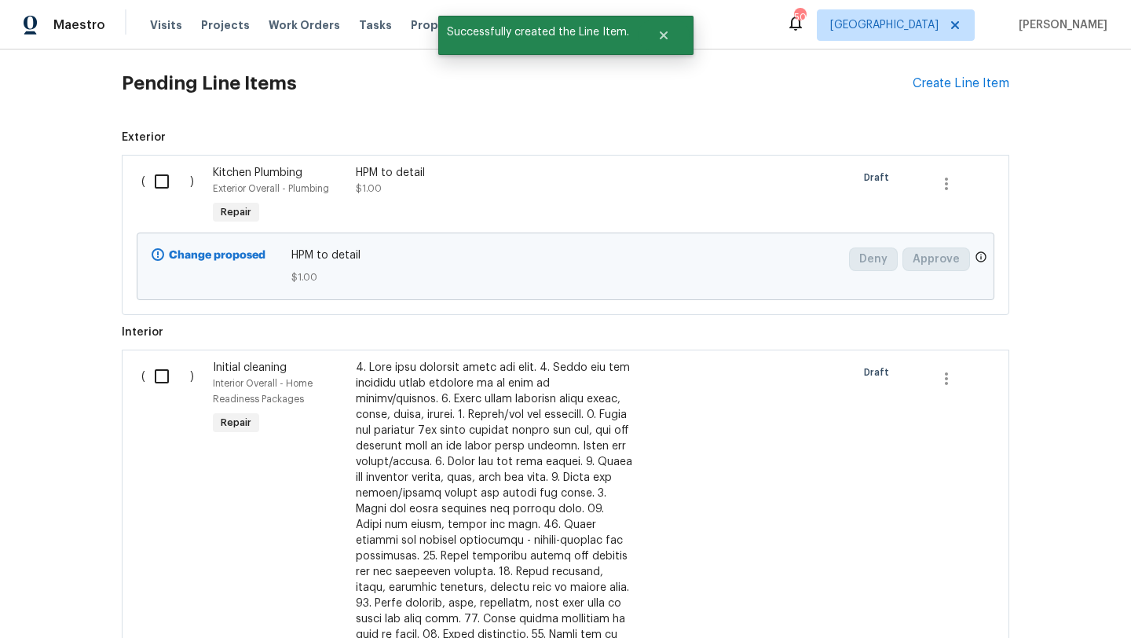
scroll to position [674, 0]
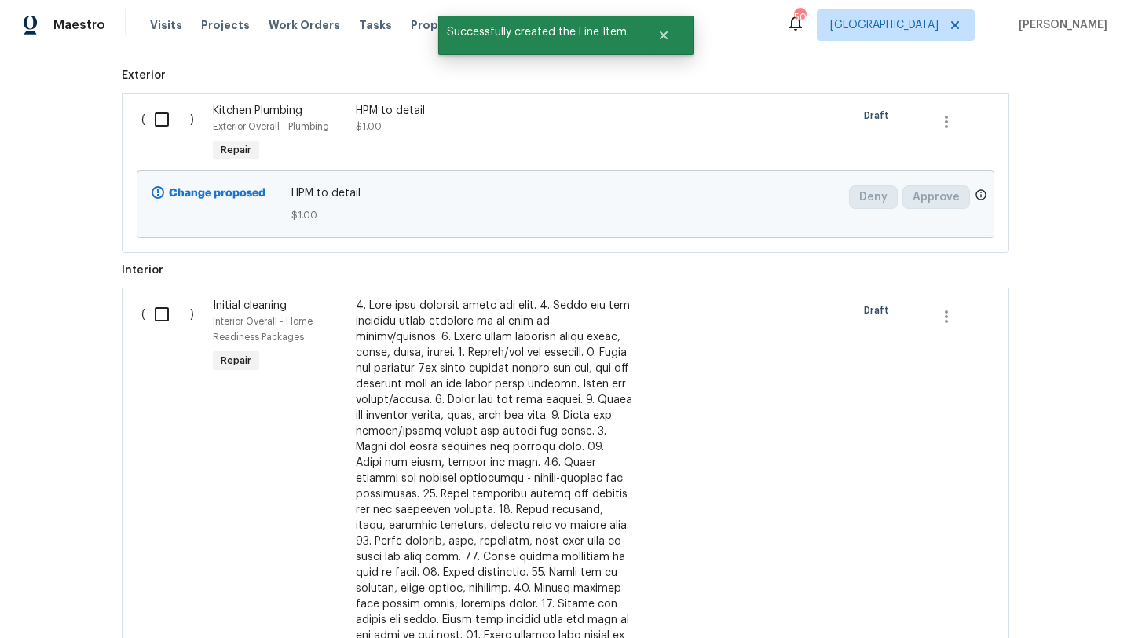
click at [163, 315] on input "checkbox" at bounding box center [167, 314] width 45 height 33
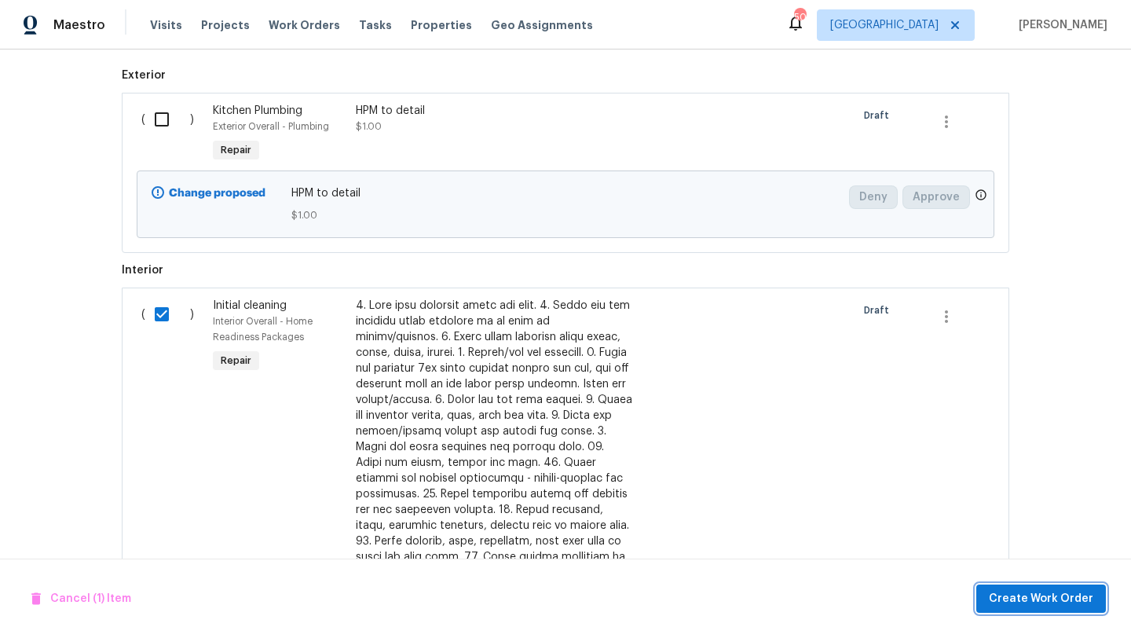
click at [1004, 594] on span "Create Work Order" at bounding box center [1041, 599] width 104 height 20
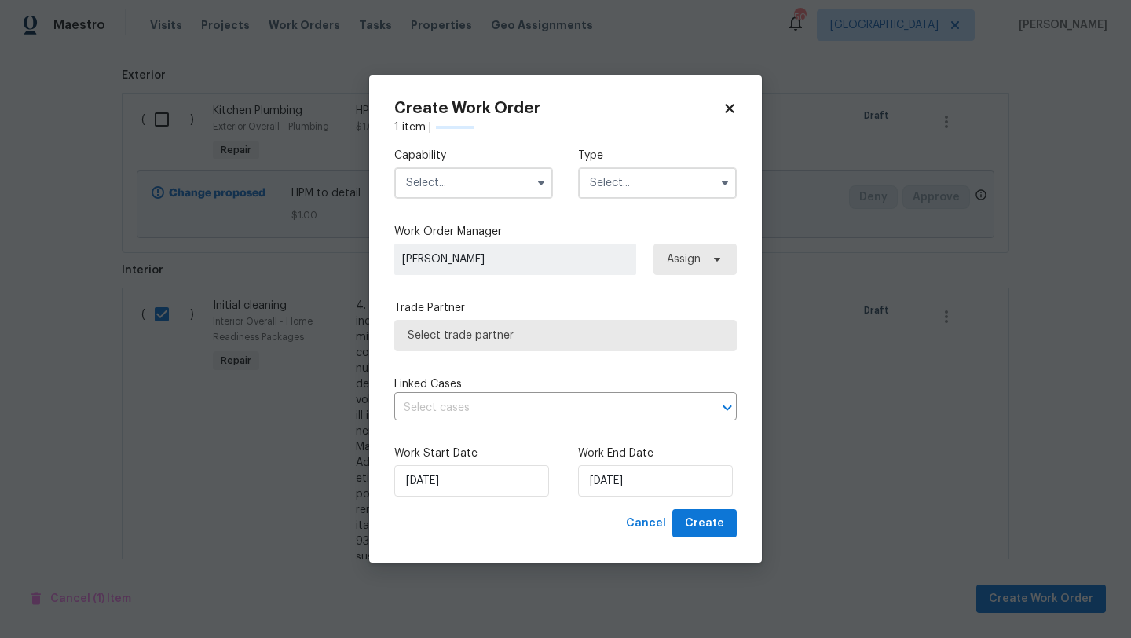
checkbox input "false"
click at [483, 184] on input "text" at bounding box center [473, 182] width 159 height 31
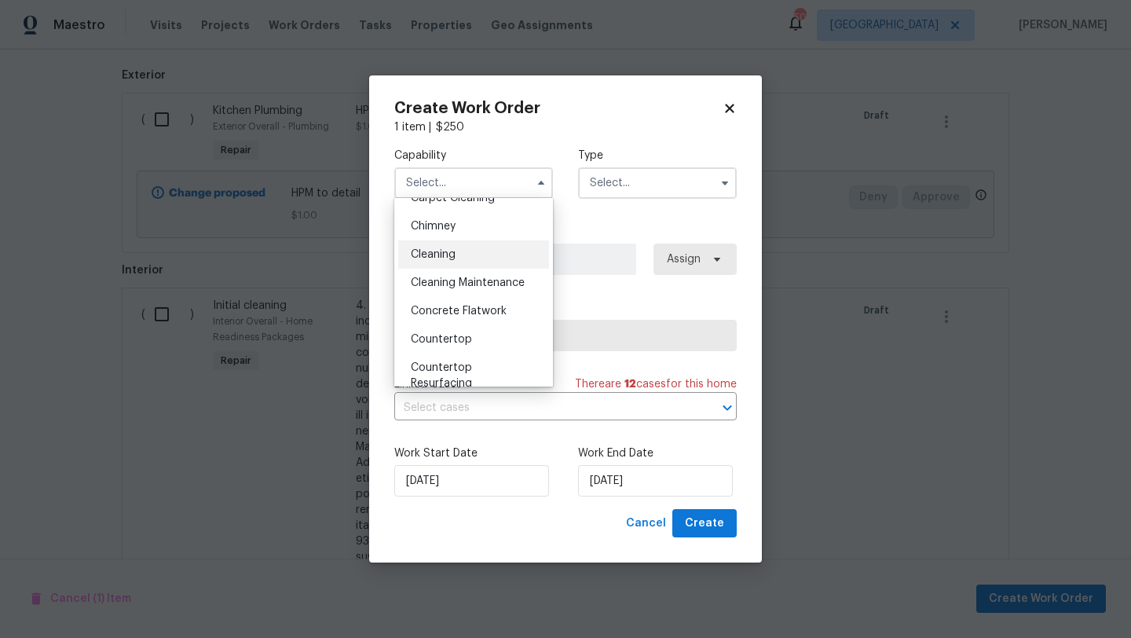
scroll to position [190, 0]
click at [458, 251] on div "Cleaning" at bounding box center [473, 252] width 151 height 28
type input "Cleaning"
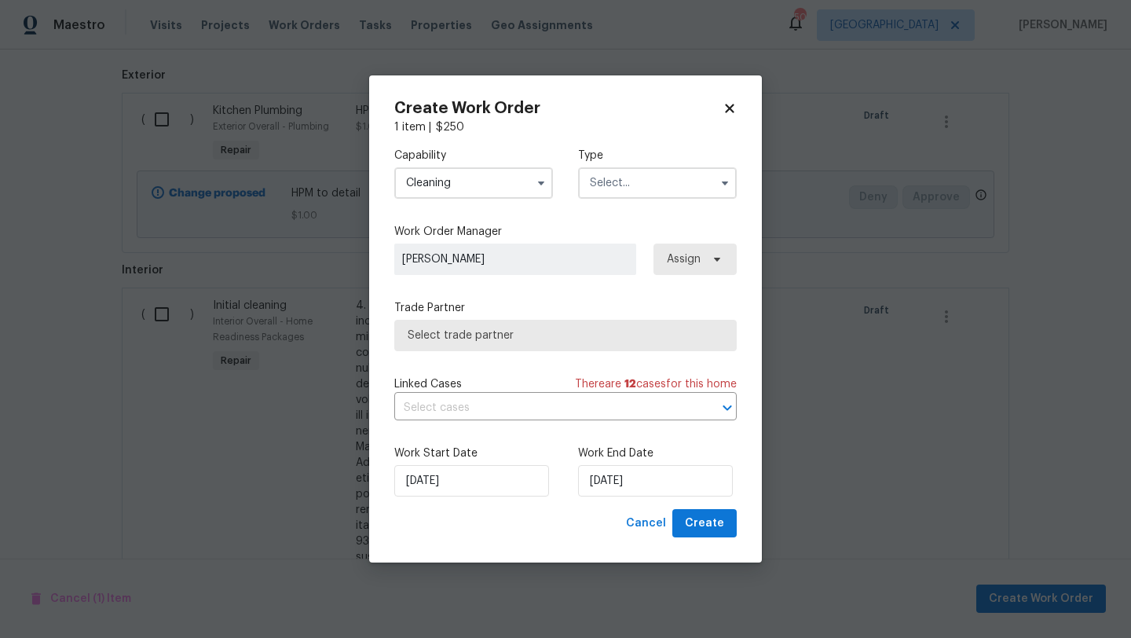
click at [651, 181] on input "text" at bounding box center [657, 182] width 159 height 31
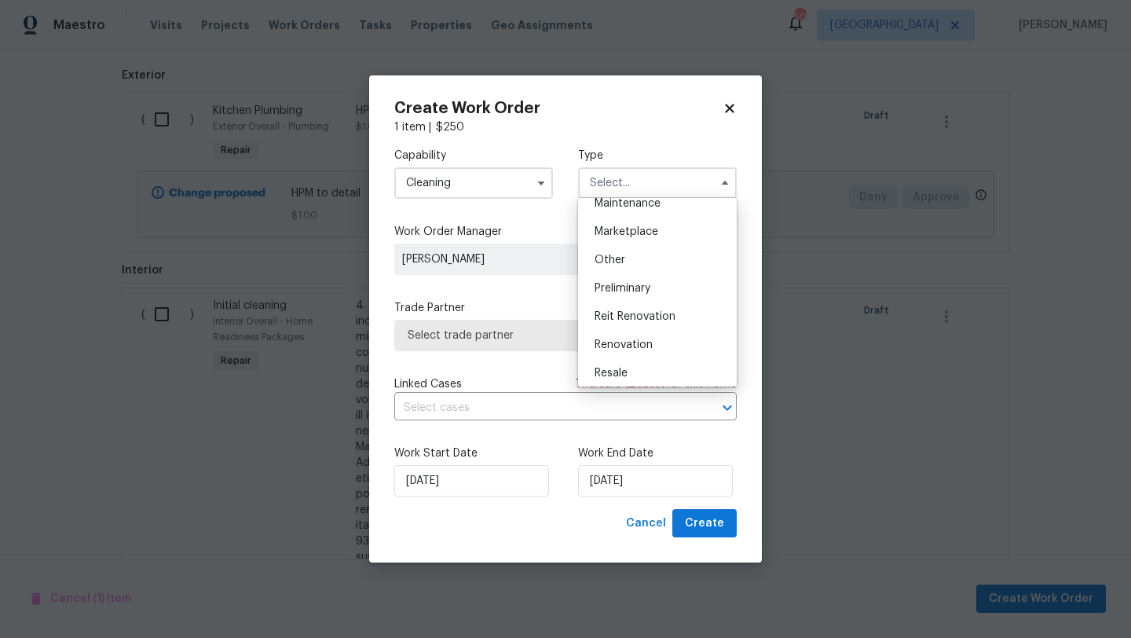
scroll to position [272, 0]
click at [671, 329] on div "Renovation" at bounding box center [657, 339] width 151 height 28
type input "Renovation"
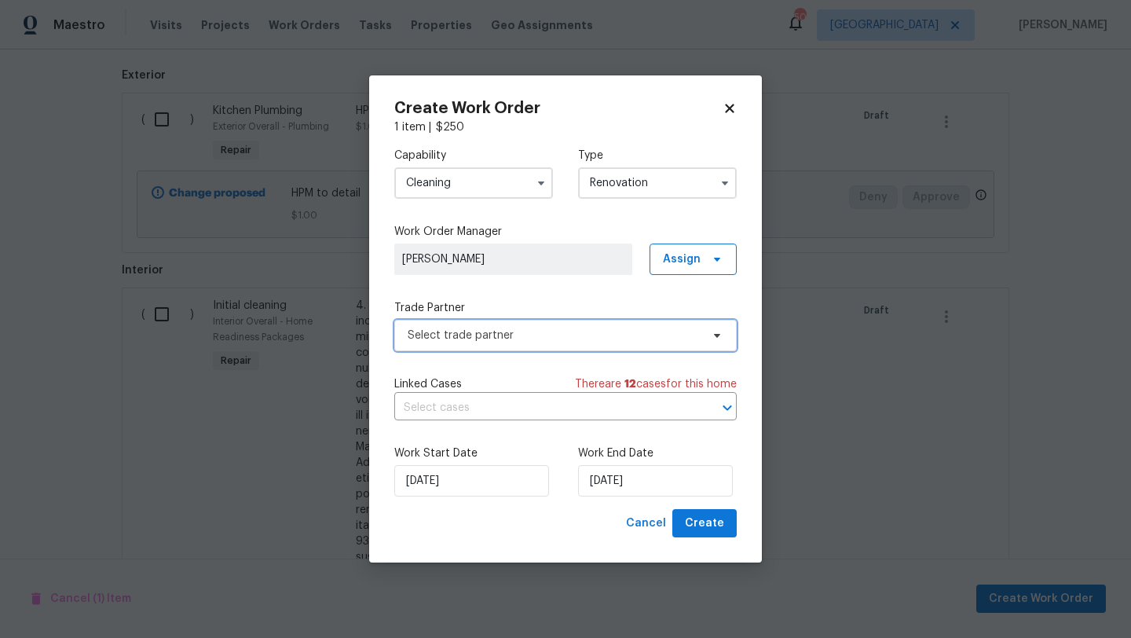
click at [668, 342] on span "Select trade partner" at bounding box center [565, 335] width 342 height 31
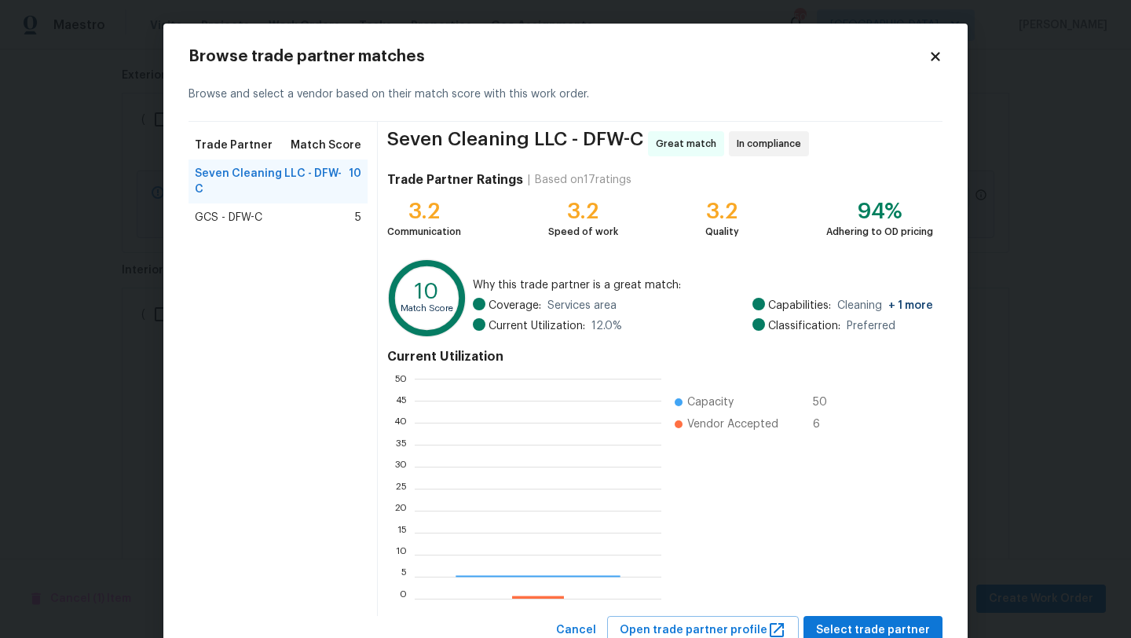
scroll to position [220, 247]
click at [877, 626] on span "Select trade partner" at bounding box center [873, 630] width 114 height 20
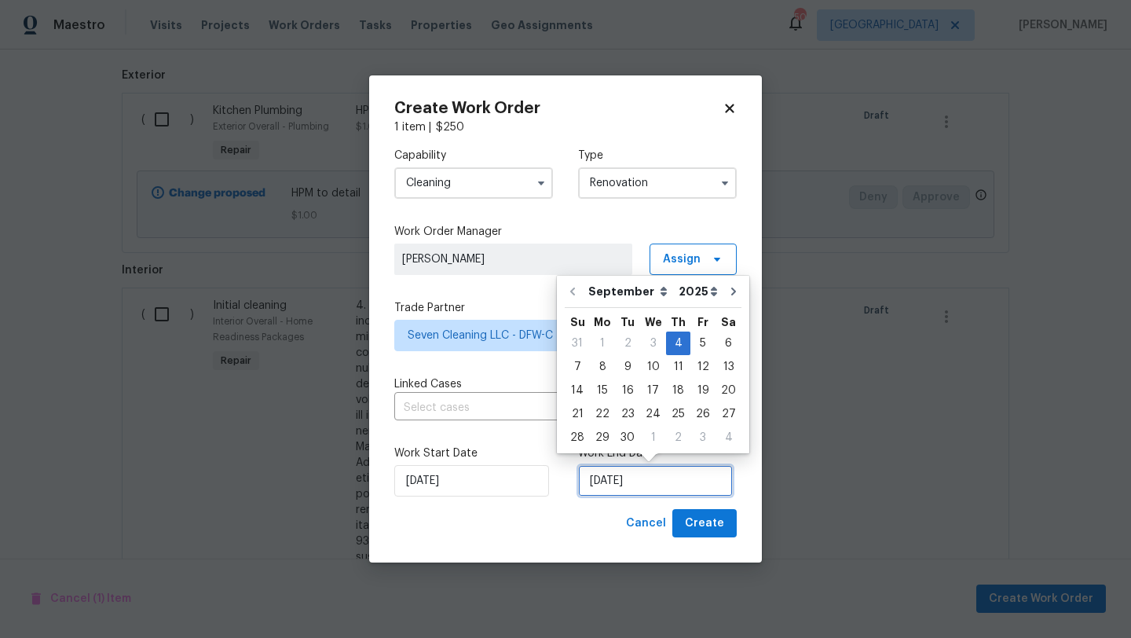
click at [658, 489] on input "[DATE]" at bounding box center [655, 480] width 155 height 31
click at [605, 364] on div "8" at bounding box center [602, 367] width 25 height 22
type input "9/8/2025"
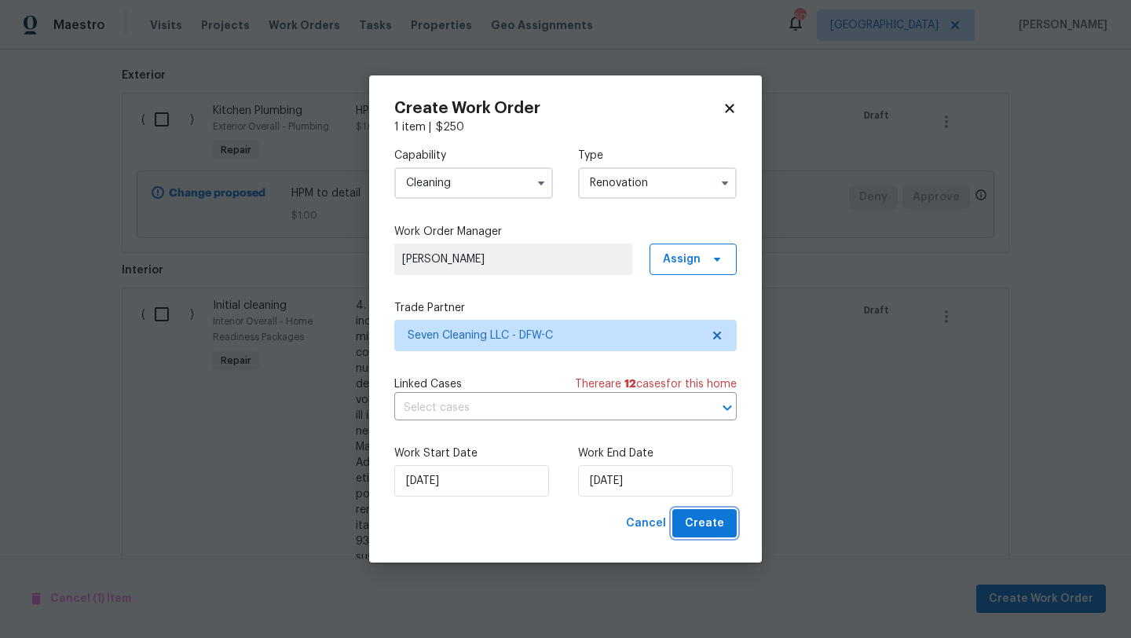
click at [708, 525] on span "Create" at bounding box center [704, 524] width 39 height 20
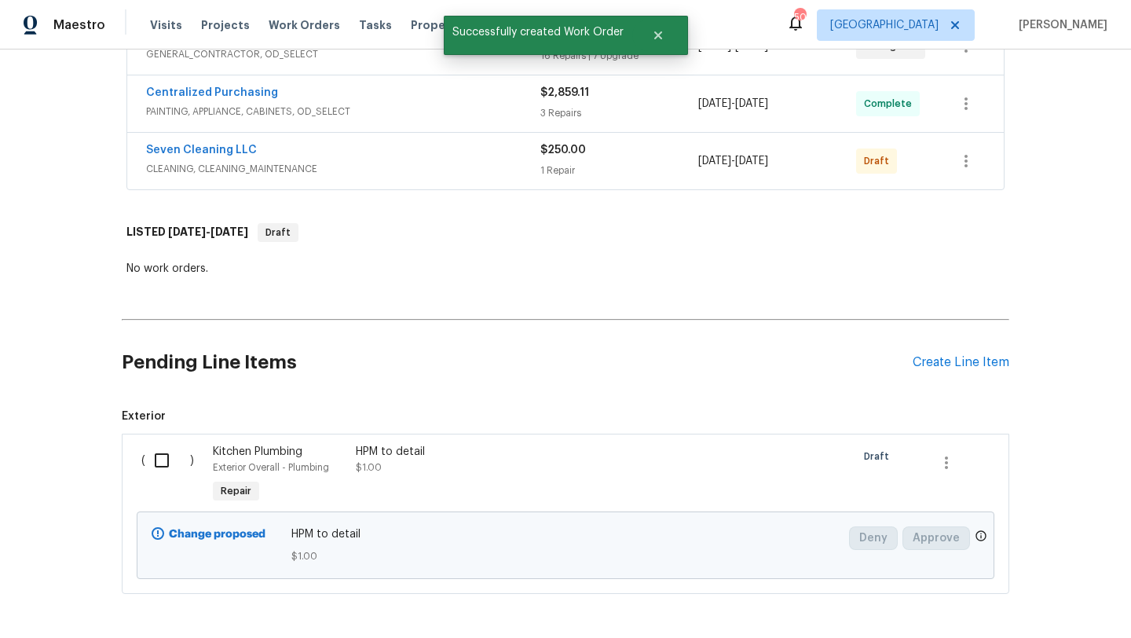
scroll to position [382, 0]
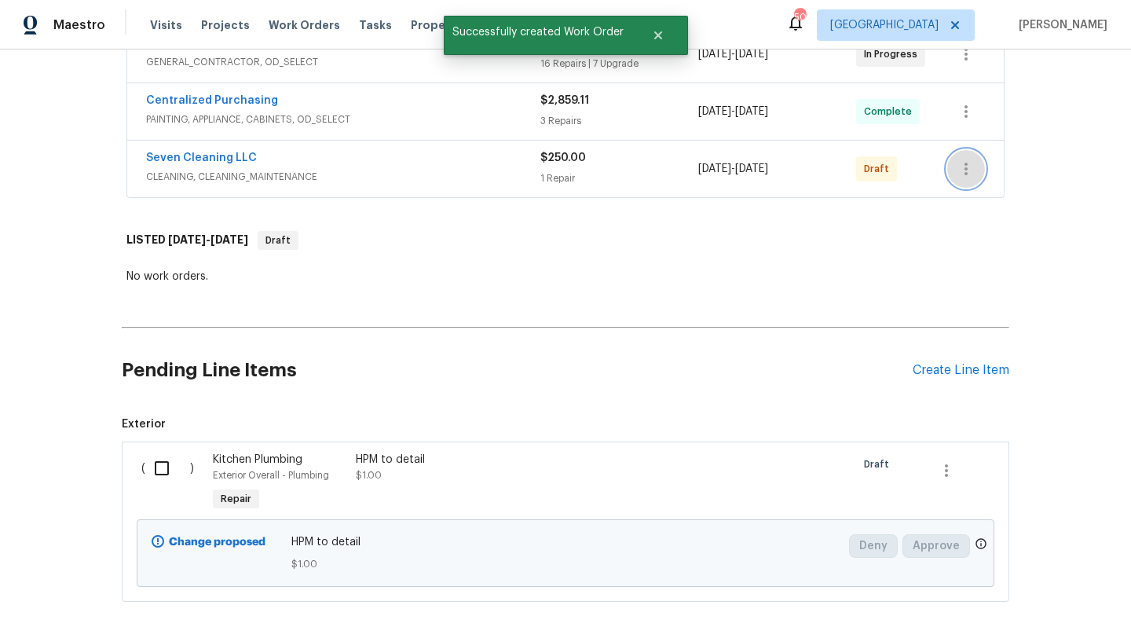
click at [961, 166] on icon "button" at bounding box center [965, 168] width 19 height 19
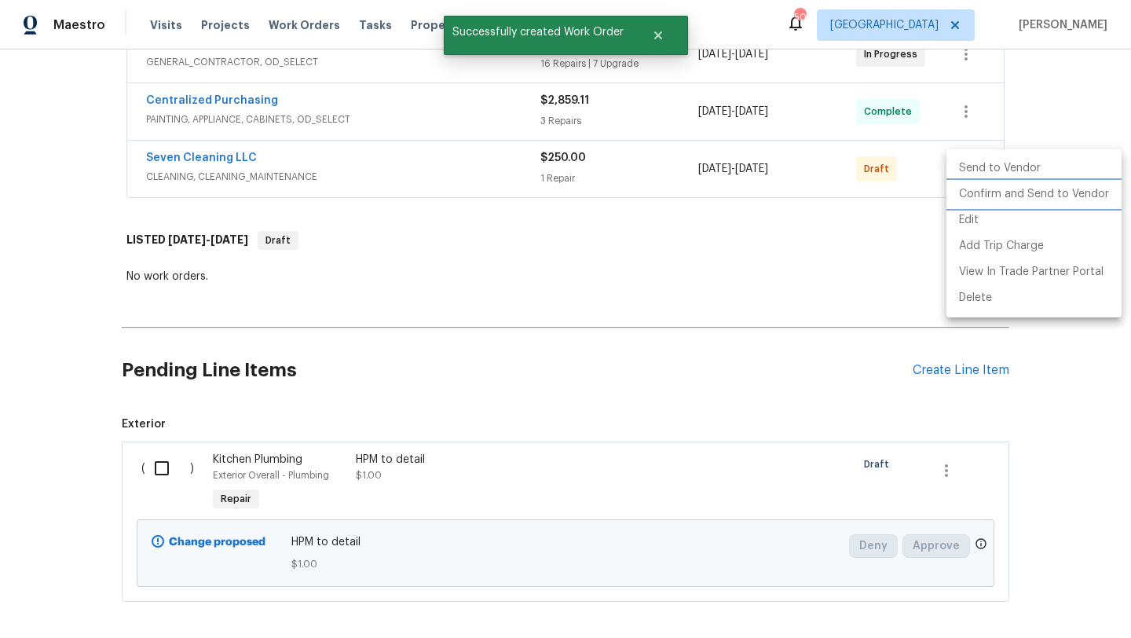
click at [971, 197] on li "Confirm and Send to Vendor" at bounding box center [1033, 194] width 175 height 26
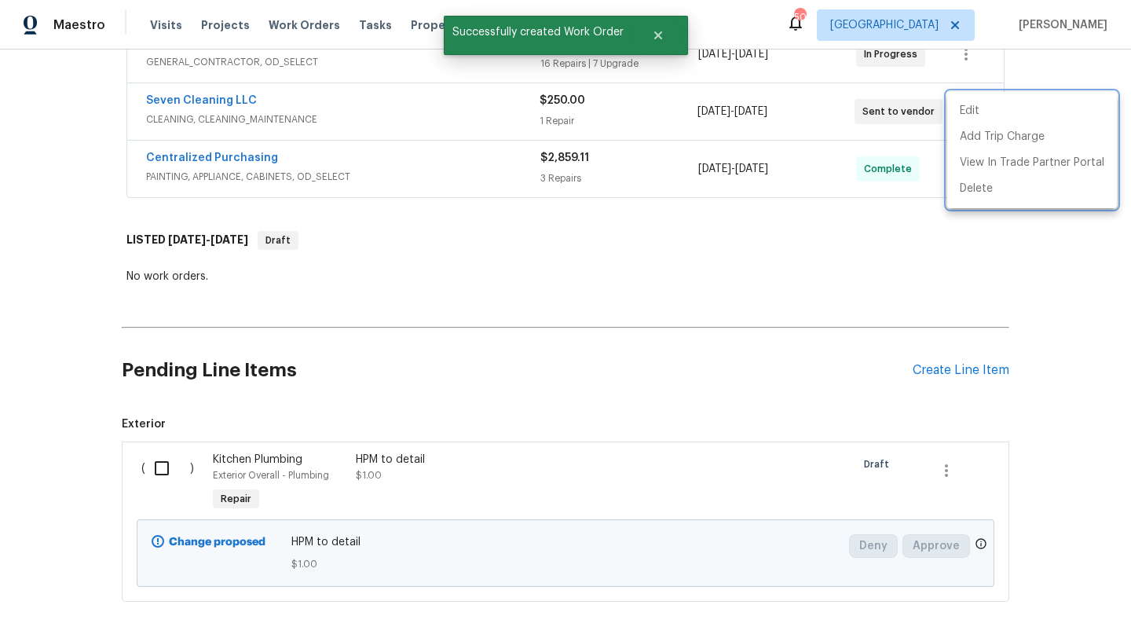
click at [220, 99] on div at bounding box center [565, 319] width 1131 height 638
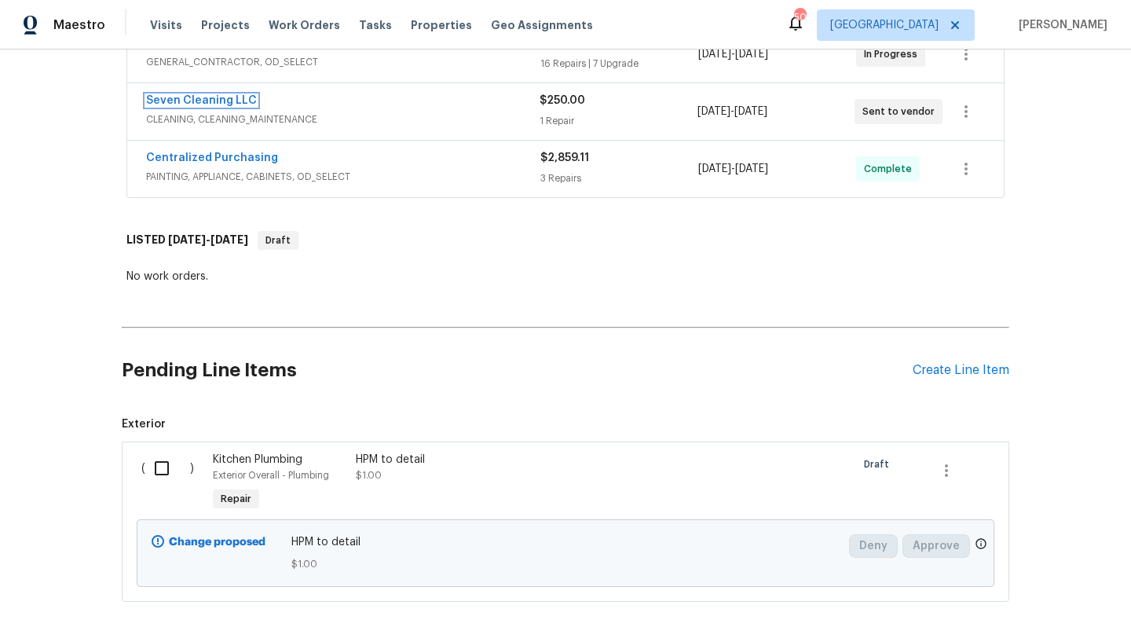
click at [220, 99] on link "Seven Cleaning LLC" at bounding box center [201, 100] width 111 height 11
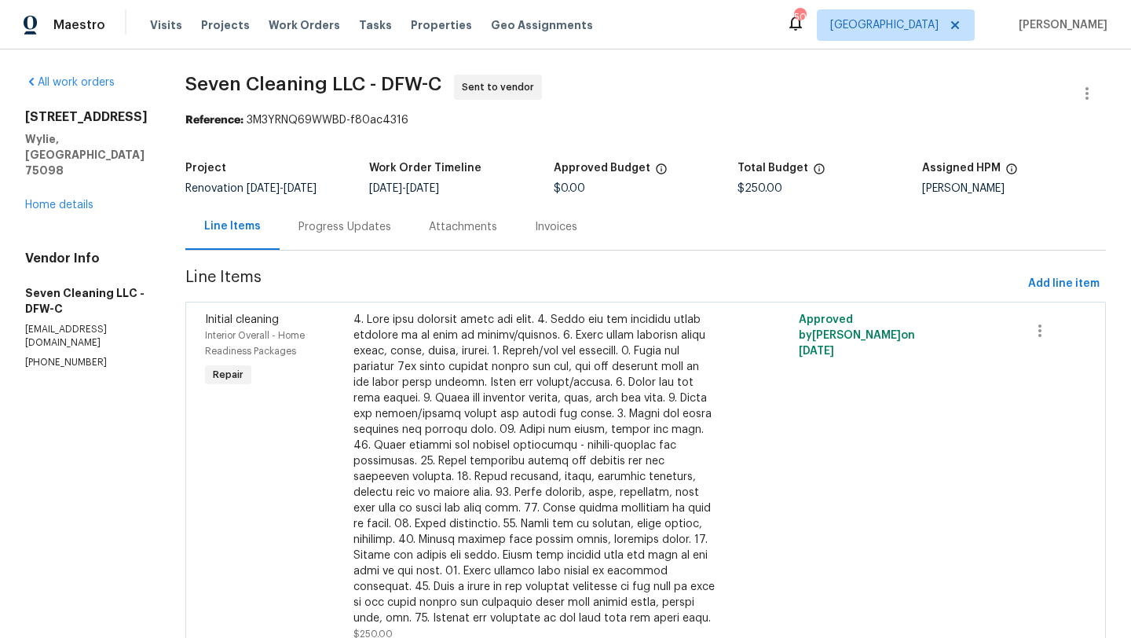
click at [376, 221] on div "Progress Updates" at bounding box center [344, 227] width 93 height 16
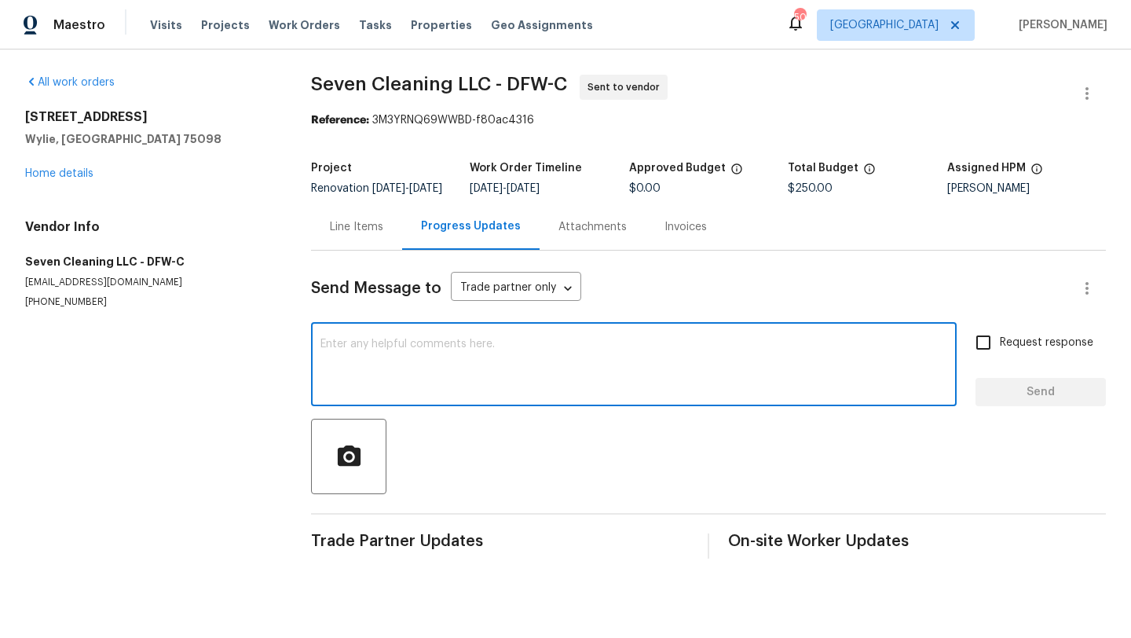
click at [426, 370] on textarea at bounding box center [633, 365] width 627 height 55
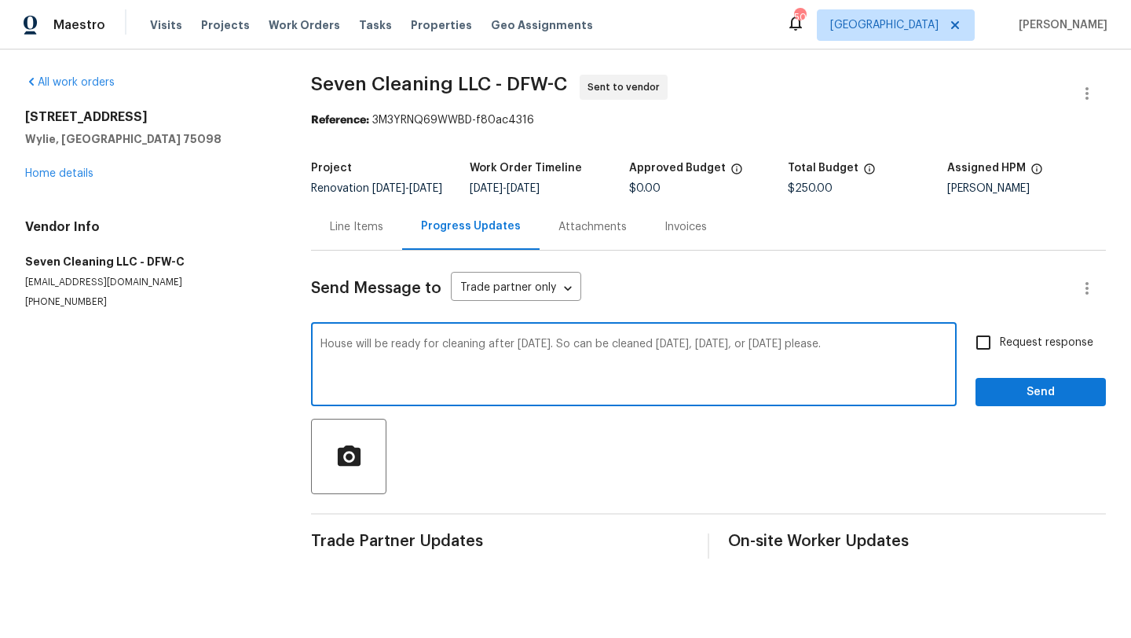
type textarea "House will be ready for cleaning after today. So can be cleaned Saturday, Sunda…"
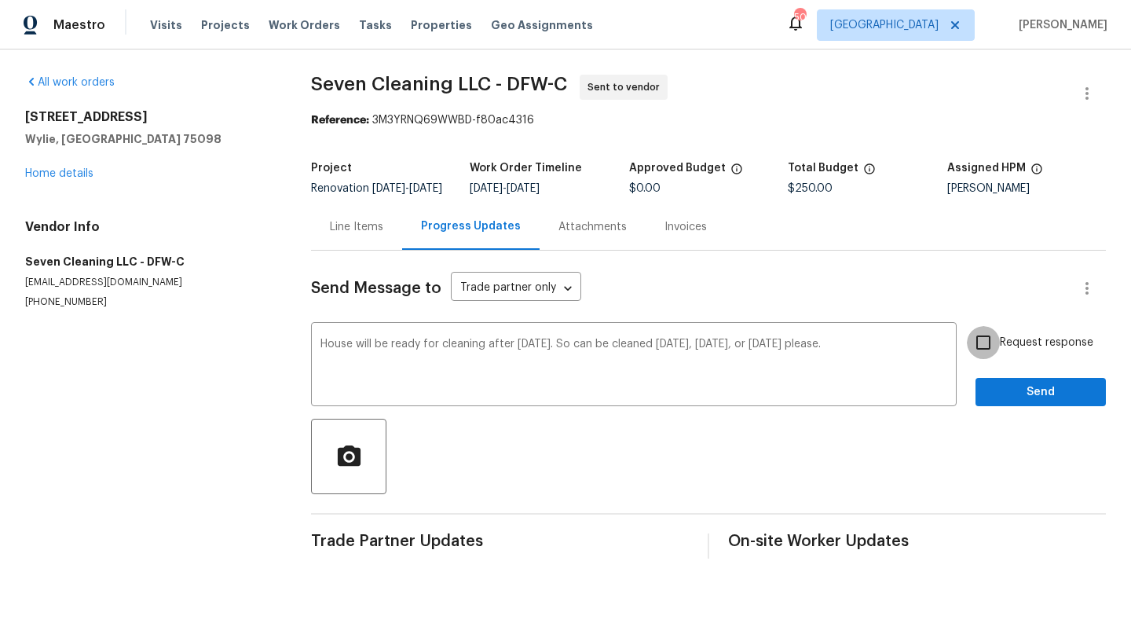
click at [978, 352] on input "Request response" at bounding box center [983, 342] width 33 height 33
checkbox input "true"
click at [1012, 392] on button "Send" at bounding box center [1040, 392] width 130 height 29
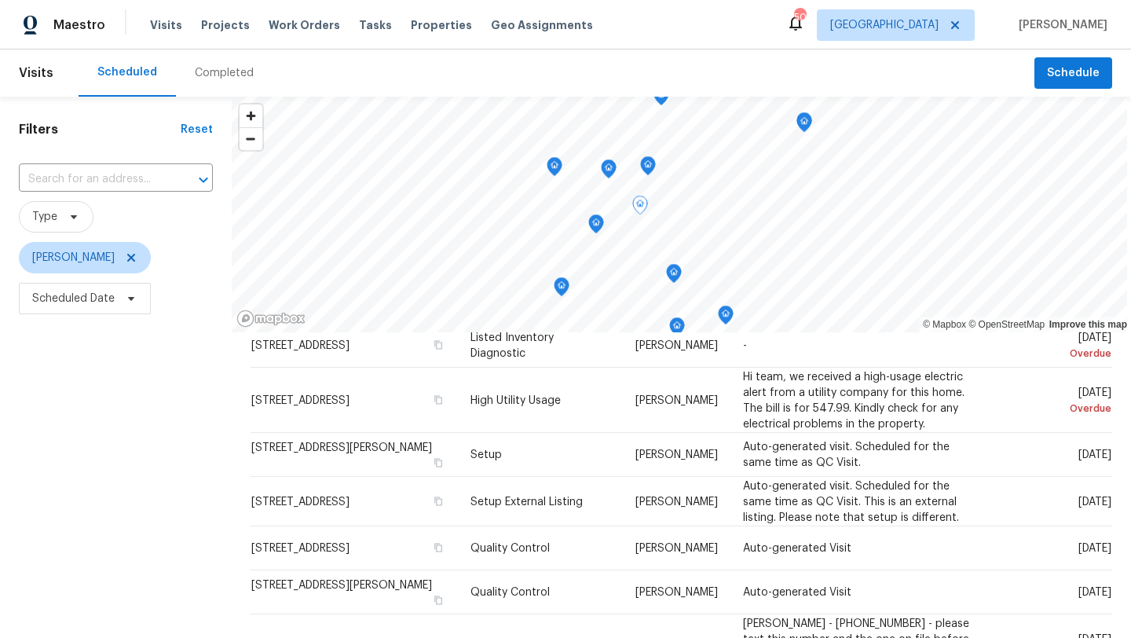
scroll to position [67, 0]
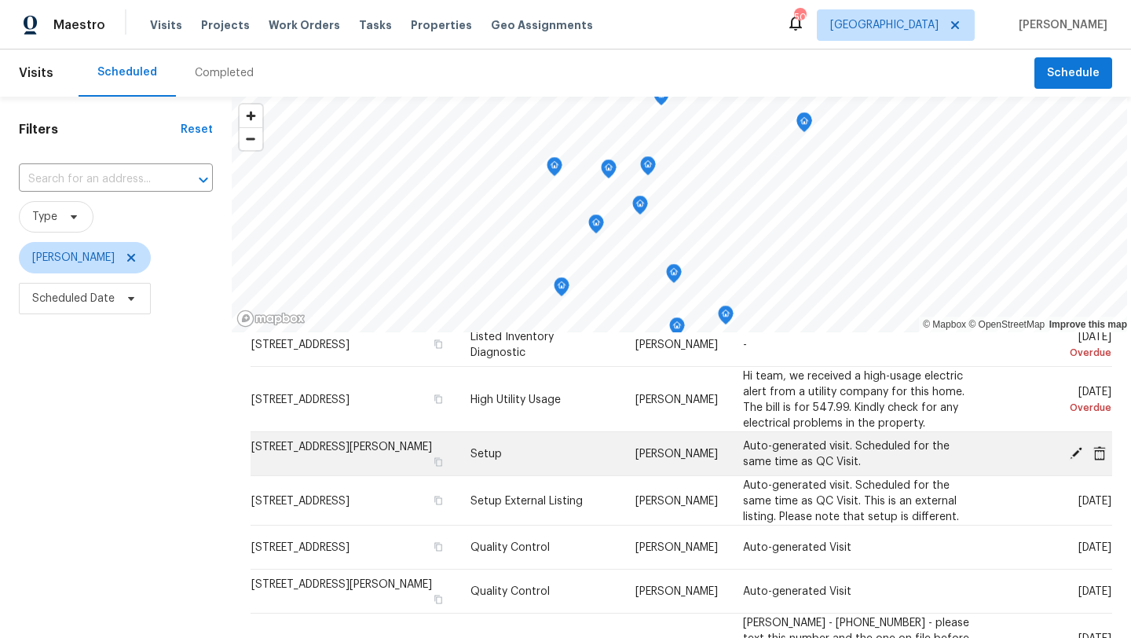
click at [1076, 452] on icon at bounding box center [1075, 452] width 13 height 13
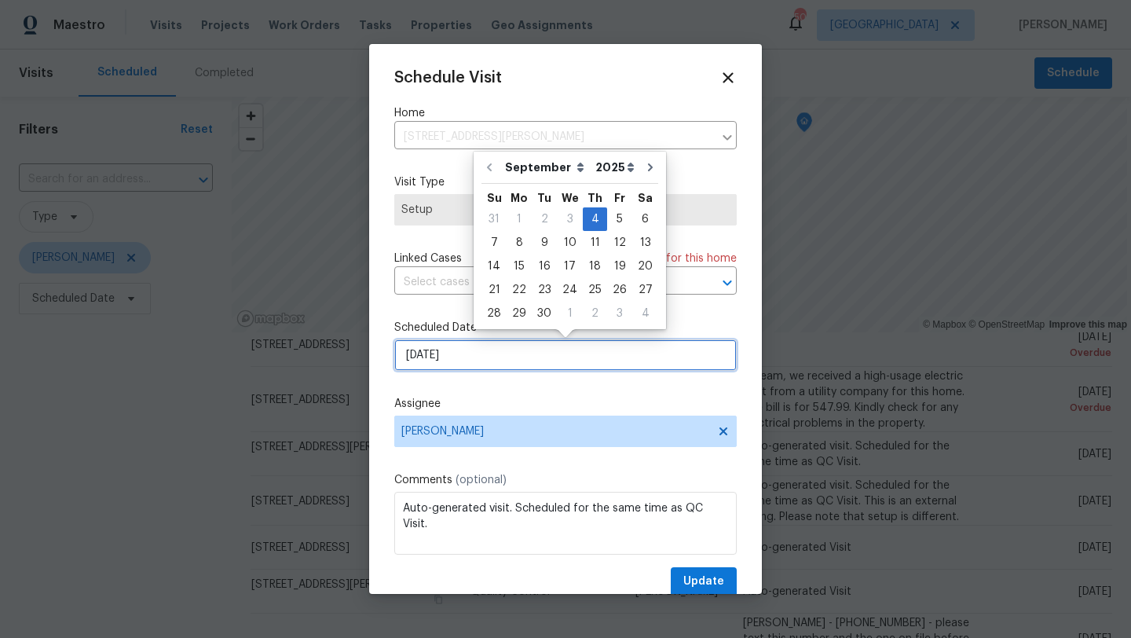
click at [477, 354] on input "9/4/2025" at bounding box center [565, 354] width 342 height 31
click at [543, 242] on div "9" at bounding box center [544, 243] width 25 height 22
type input "9/9/2025"
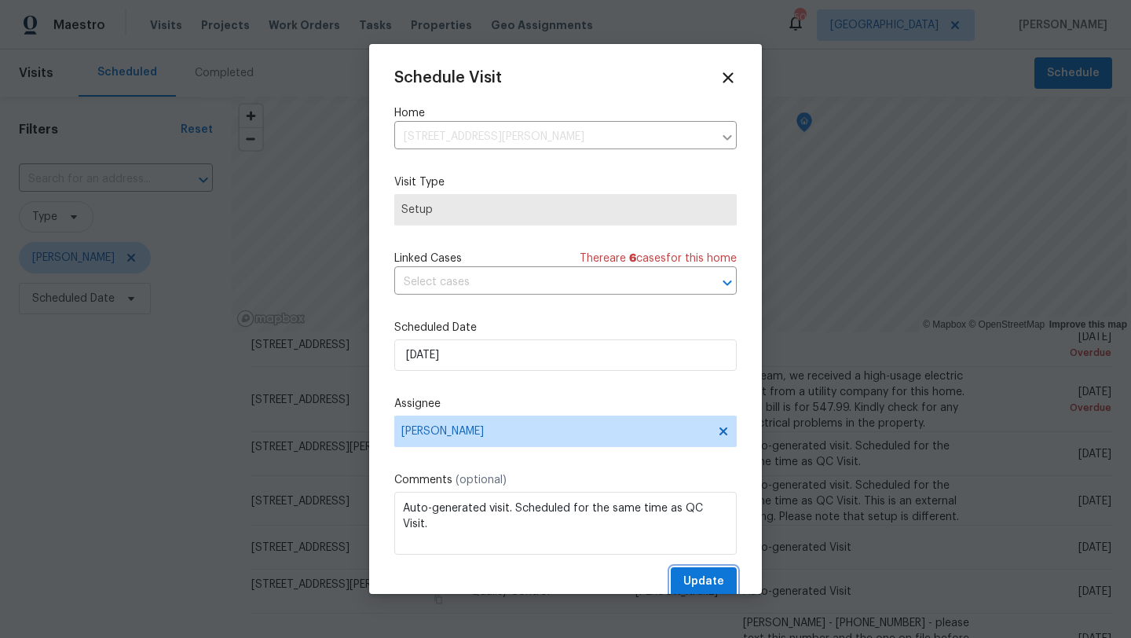
click at [707, 576] on span "Update" at bounding box center [703, 582] width 41 height 20
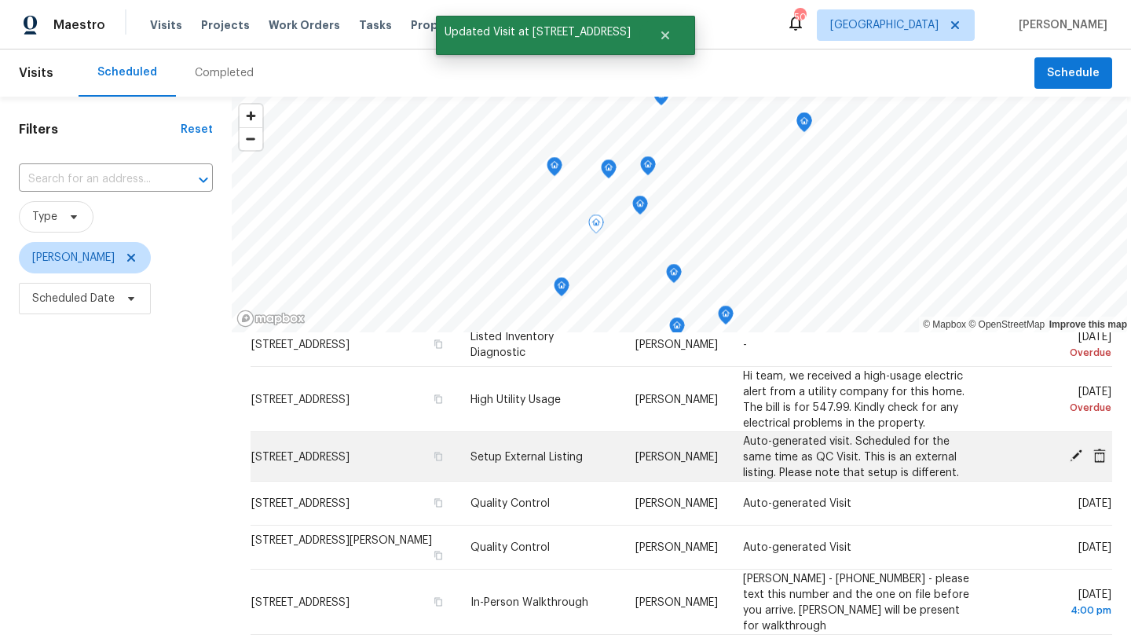
click at [1076, 453] on icon at bounding box center [1075, 455] width 13 height 13
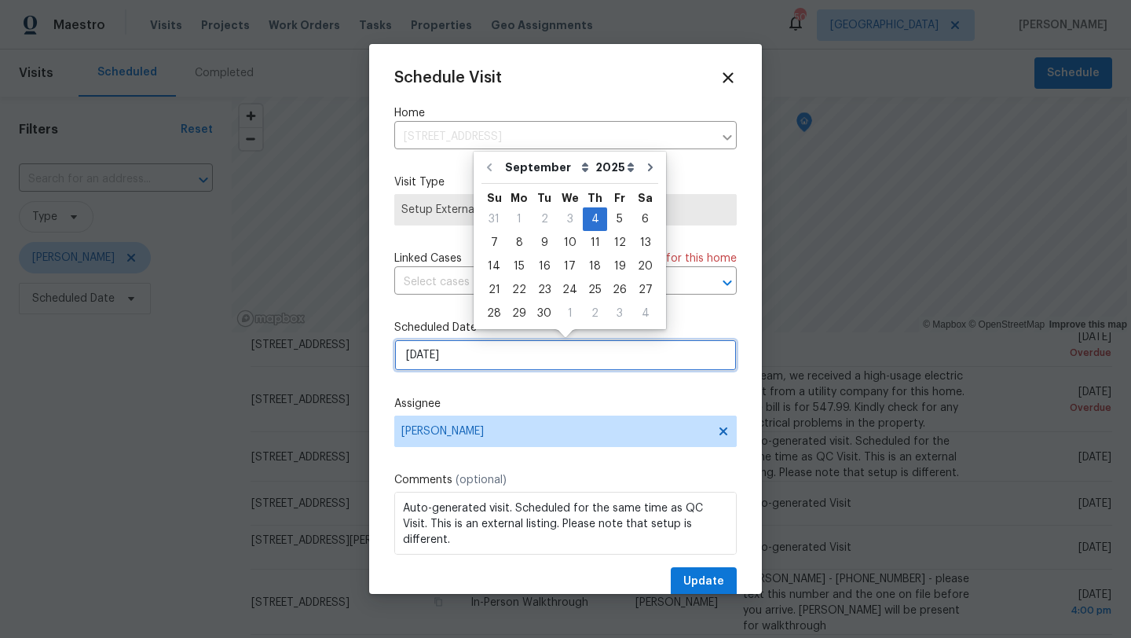
click at [544, 361] on input "[DATE]" at bounding box center [565, 354] width 342 height 31
click at [543, 240] on div "9" at bounding box center [544, 243] width 25 height 22
type input "9/9/2025"
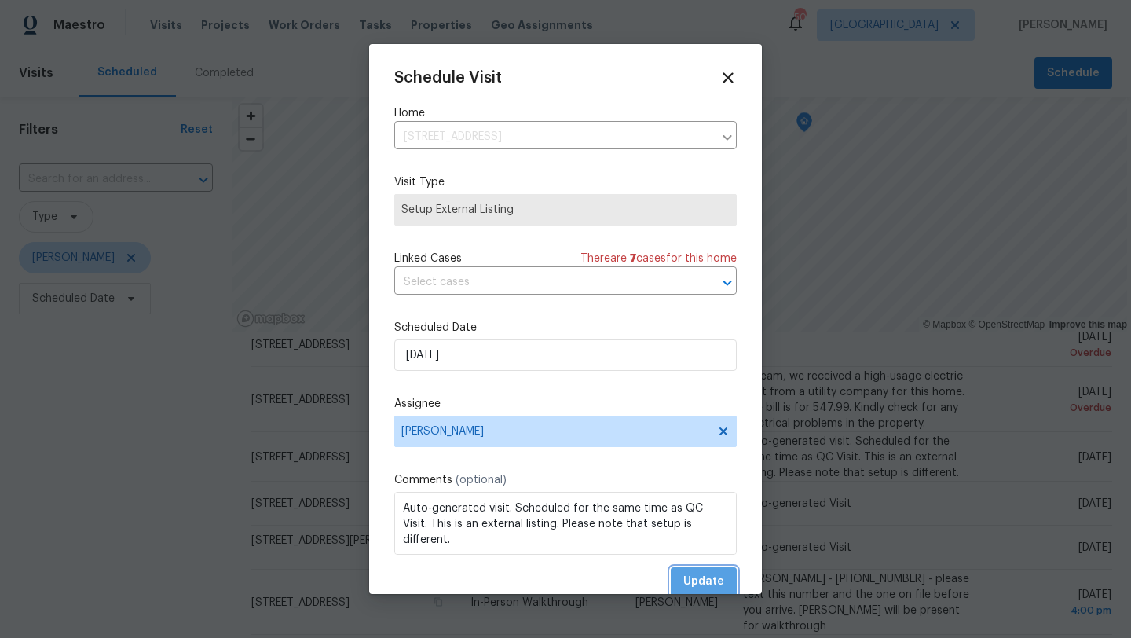
click at [702, 572] on span "Update" at bounding box center [703, 582] width 41 height 20
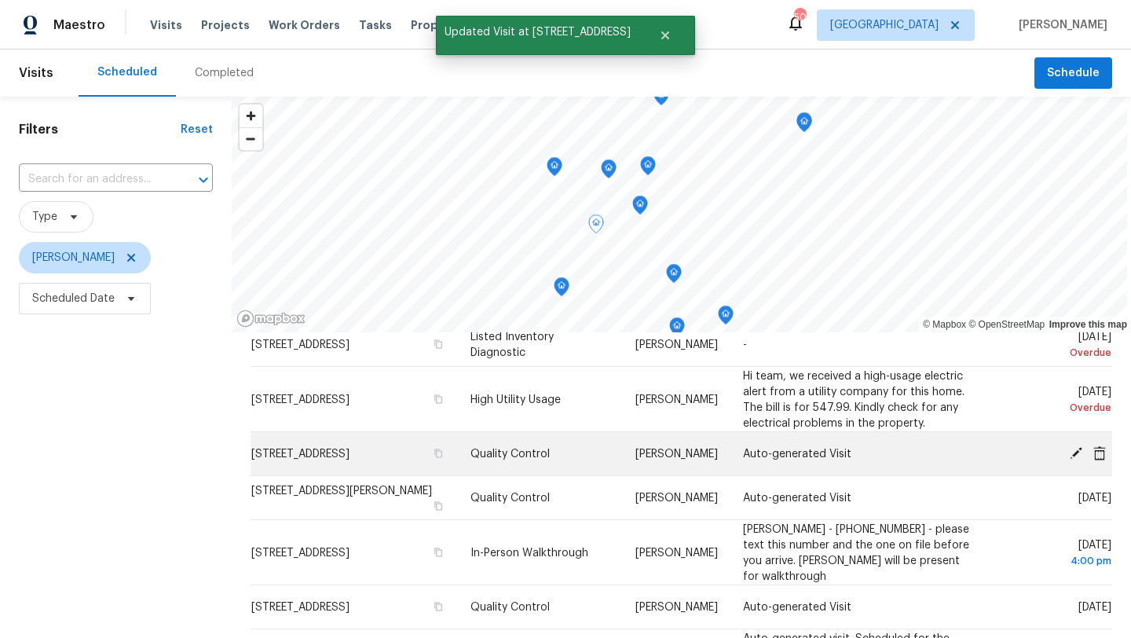
click at [1077, 453] on icon at bounding box center [1076, 452] width 14 height 14
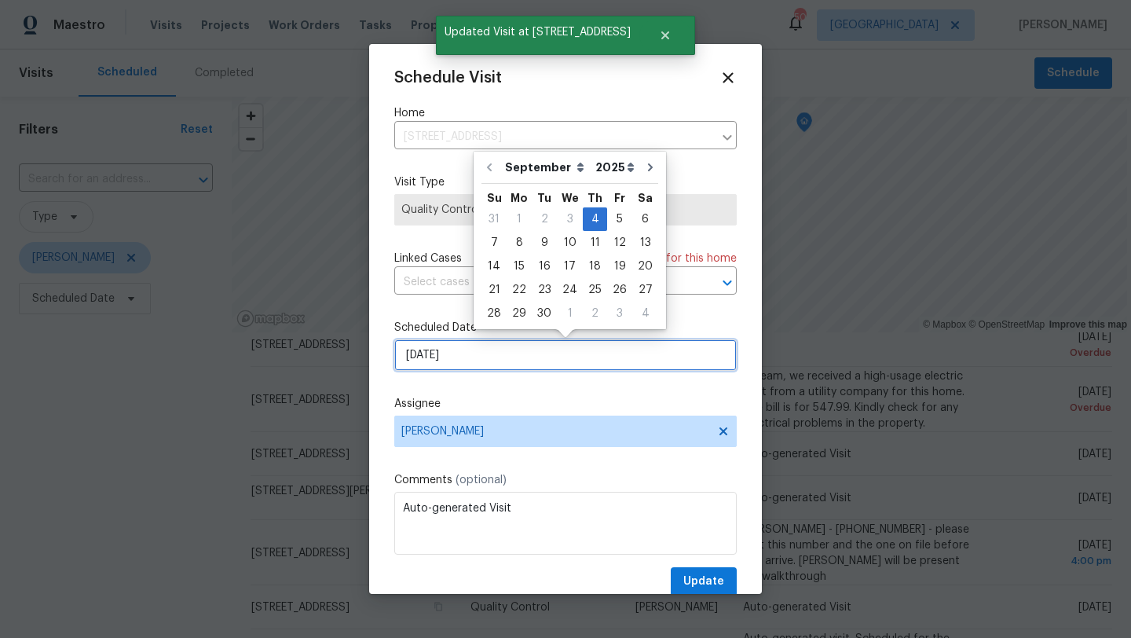
click at [502, 345] on input "[DATE]" at bounding box center [565, 354] width 342 height 31
click at [542, 243] on div "9" at bounding box center [544, 243] width 25 height 22
type input "9/9/2025"
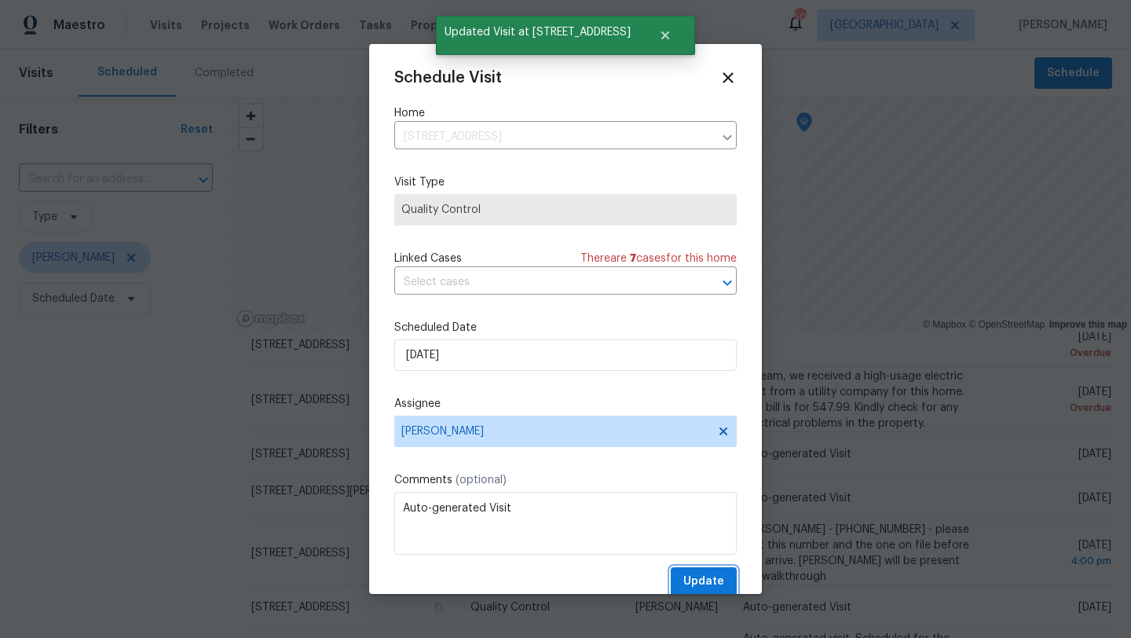
click at [688, 581] on span "Update" at bounding box center [703, 582] width 41 height 20
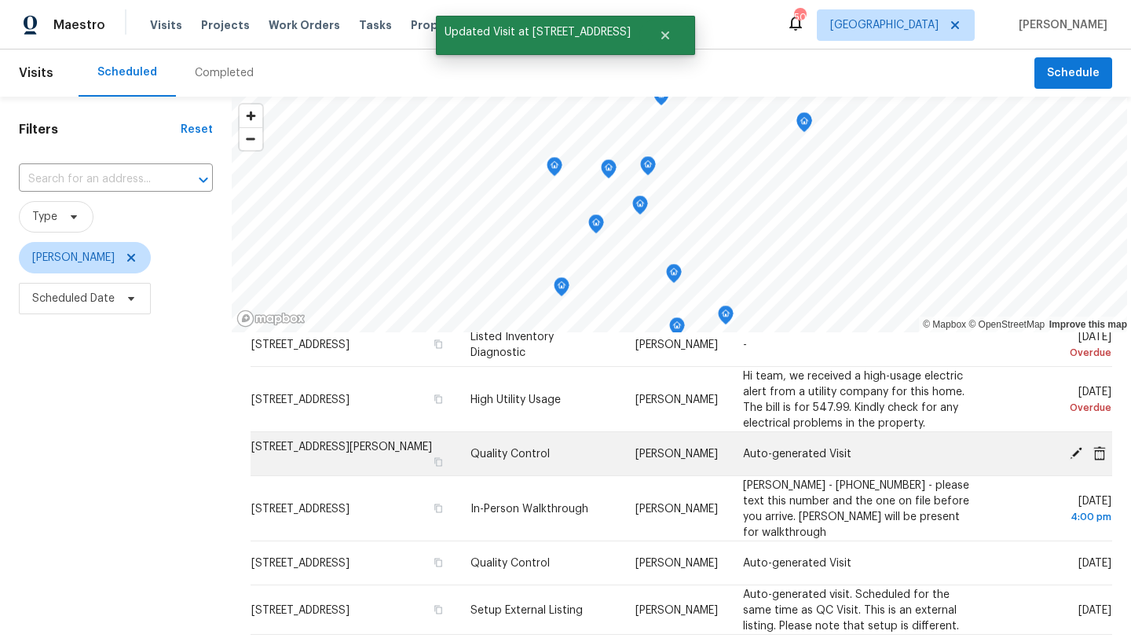
click at [1071, 452] on icon at bounding box center [1076, 452] width 14 height 14
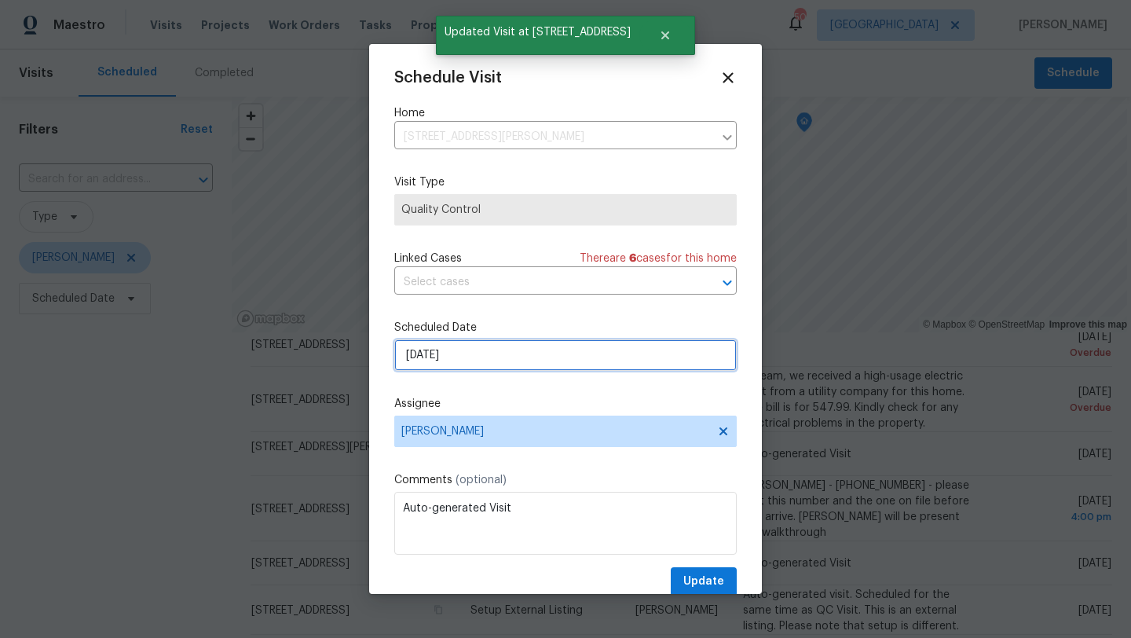
click at [448, 368] on input "[DATE]" at bounding box center [565, 354] width 342 height 31
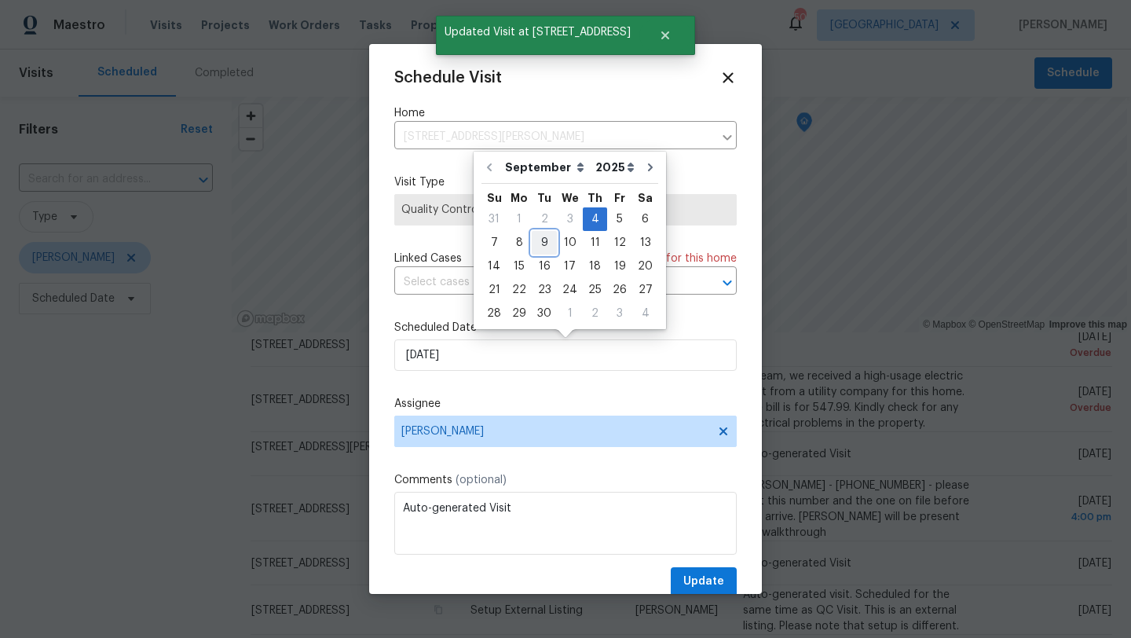
click at [541, 239] on div "9" at bounding box center [544, 243] width 25 height 22
type input "9/9/2025"
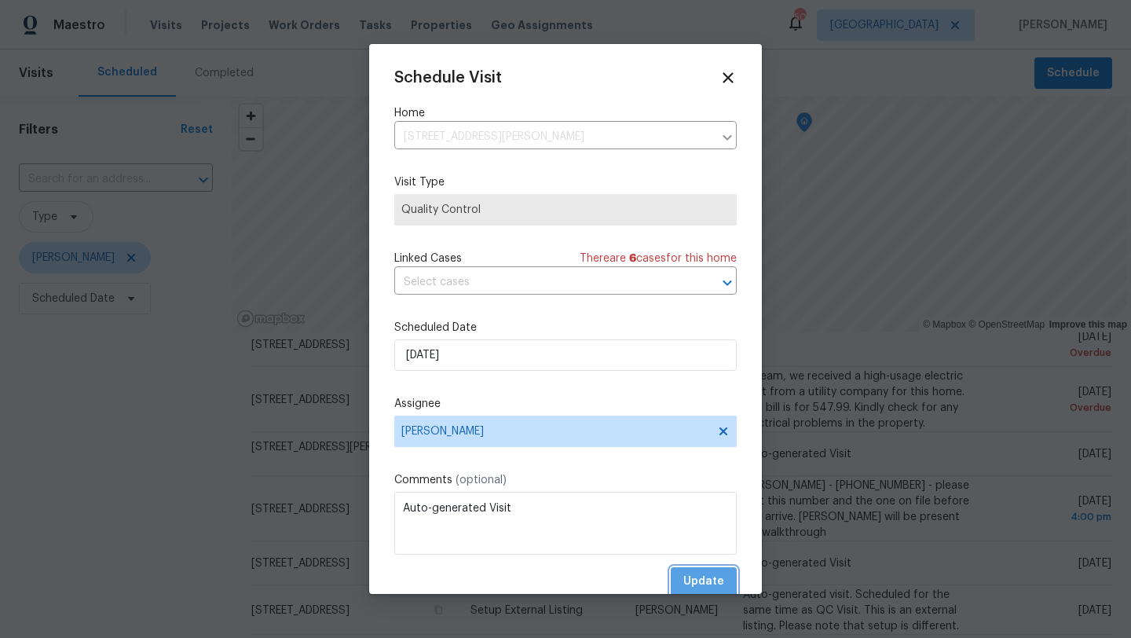
click at [700, 581] on span "Update" at bounding box center [703, 582] width 41 height 20
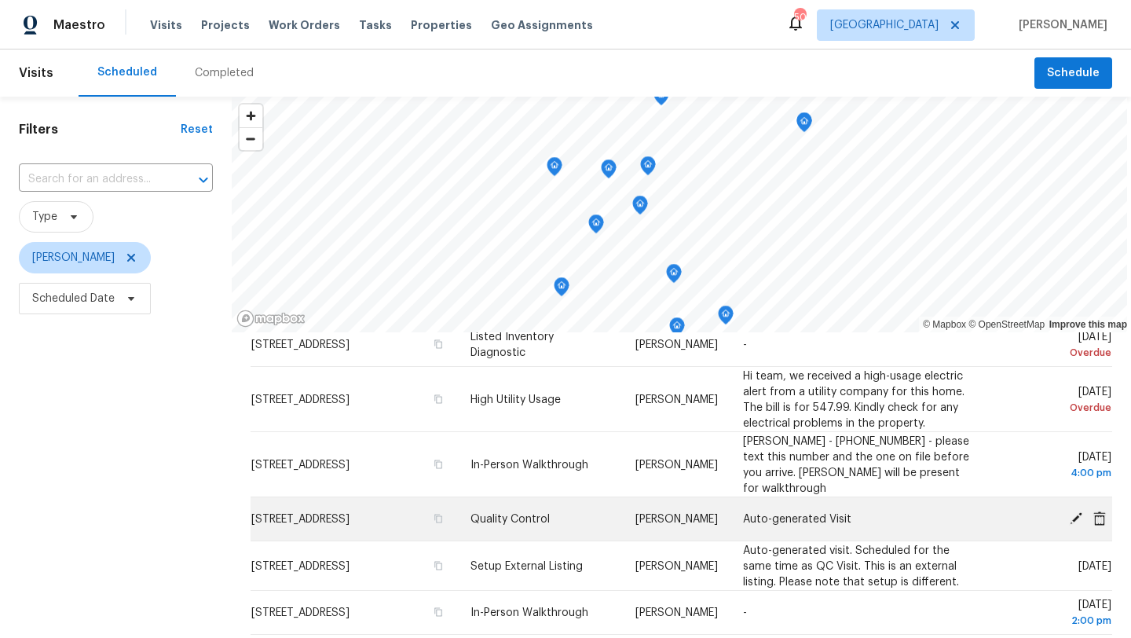
click at [1075, 510] on icon at bounding box center [1076, 517] width 14 height 14
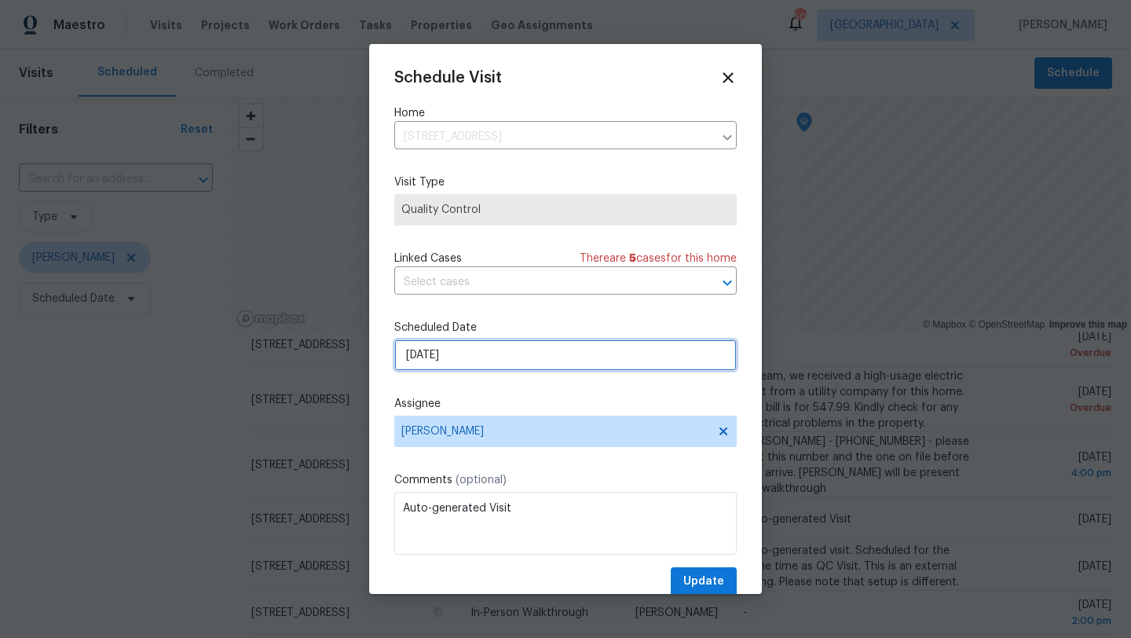
click at [484, 357] on input "9/5/2025" at bounding box center [565, 354] width 342 height 31
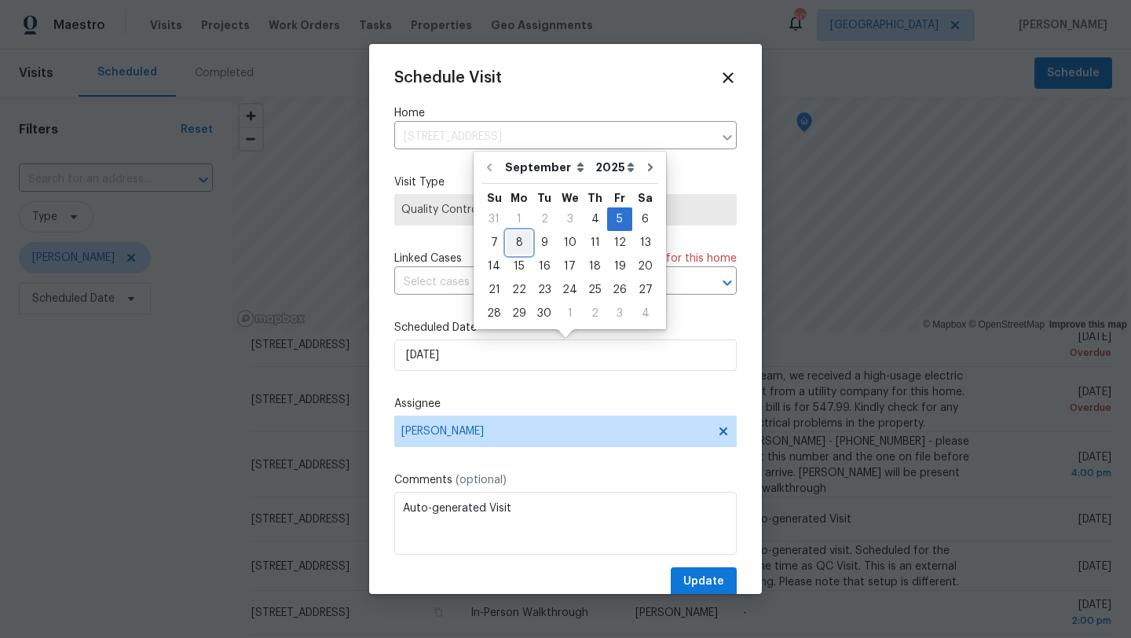
click at [516, 240] on div "8" at bounding box center [518, 243] width 25 height 22
type input "9/8/2025"
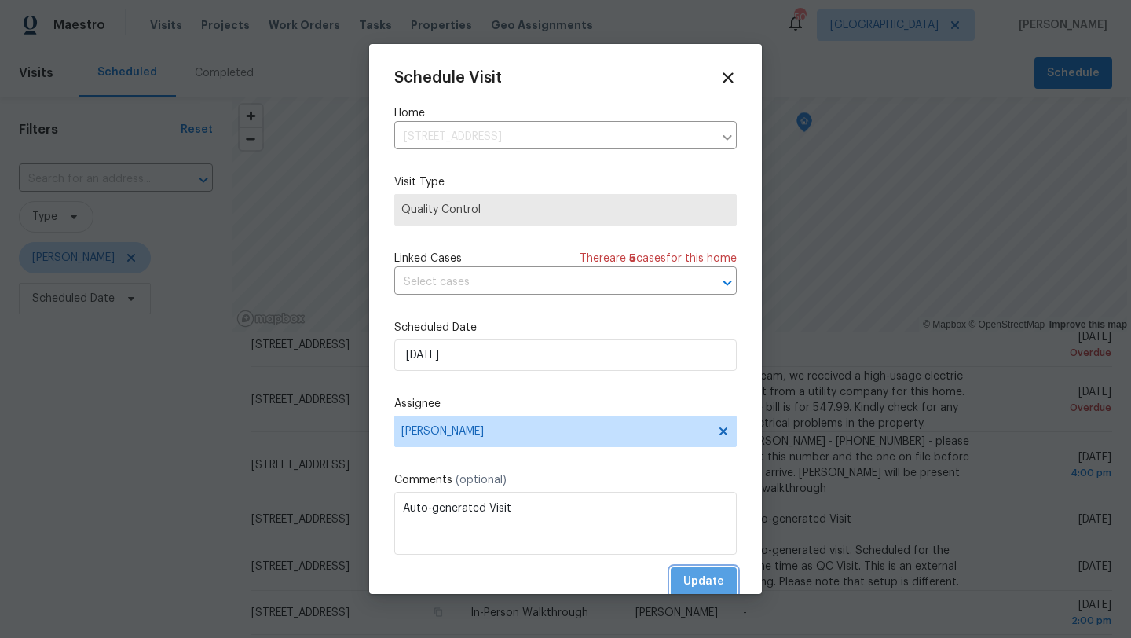
click at [700, 576] on span "Update" at bounding box center [703, 582] width 41 height 20
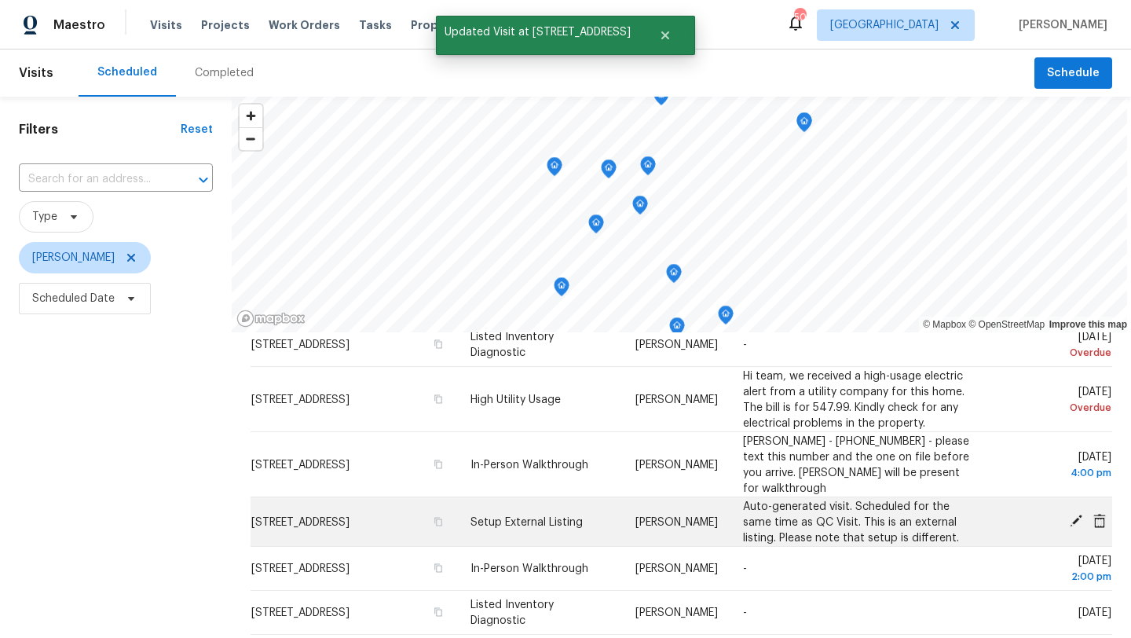
click at [1076, 514] on icon at bounding box center [1076, 521] width 14 height 14
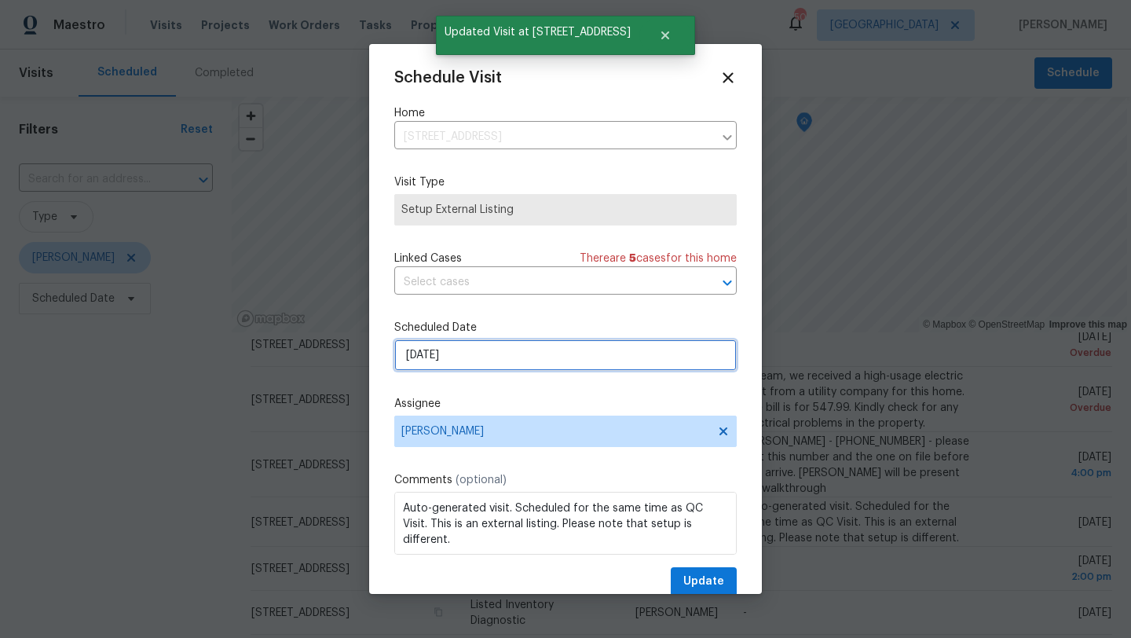
click at [483, 357] on input "9/5/2025" at bounding box center [565, 354] width 342 height 31
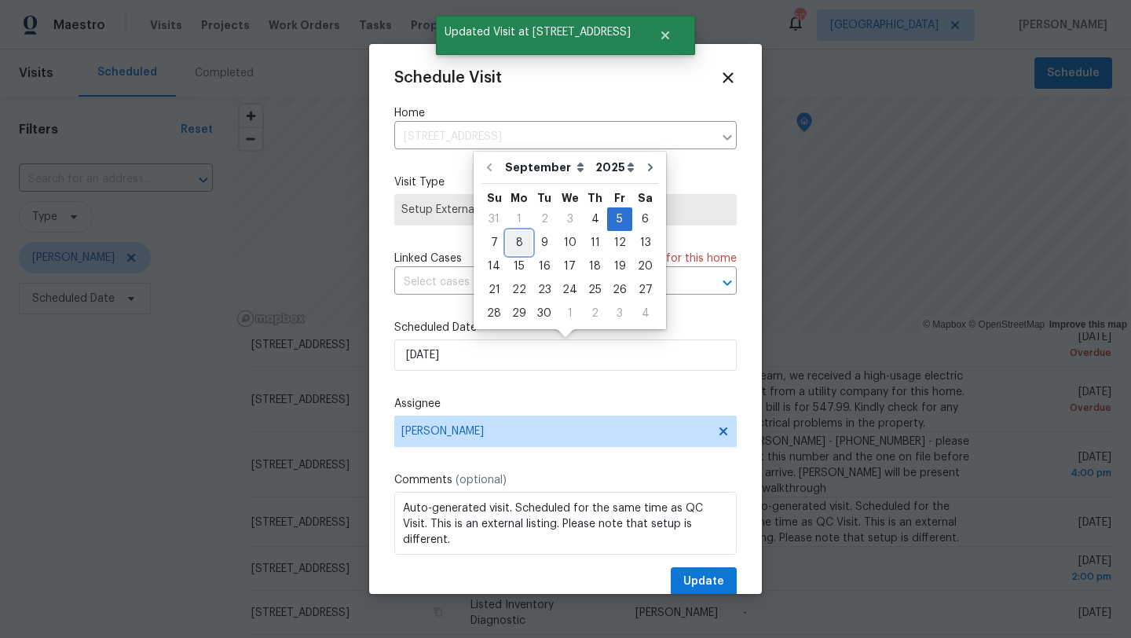
click at [517, 241] on div "8" at bounding box center [518, 243] width 25 height 22
type input "9/8/2025"
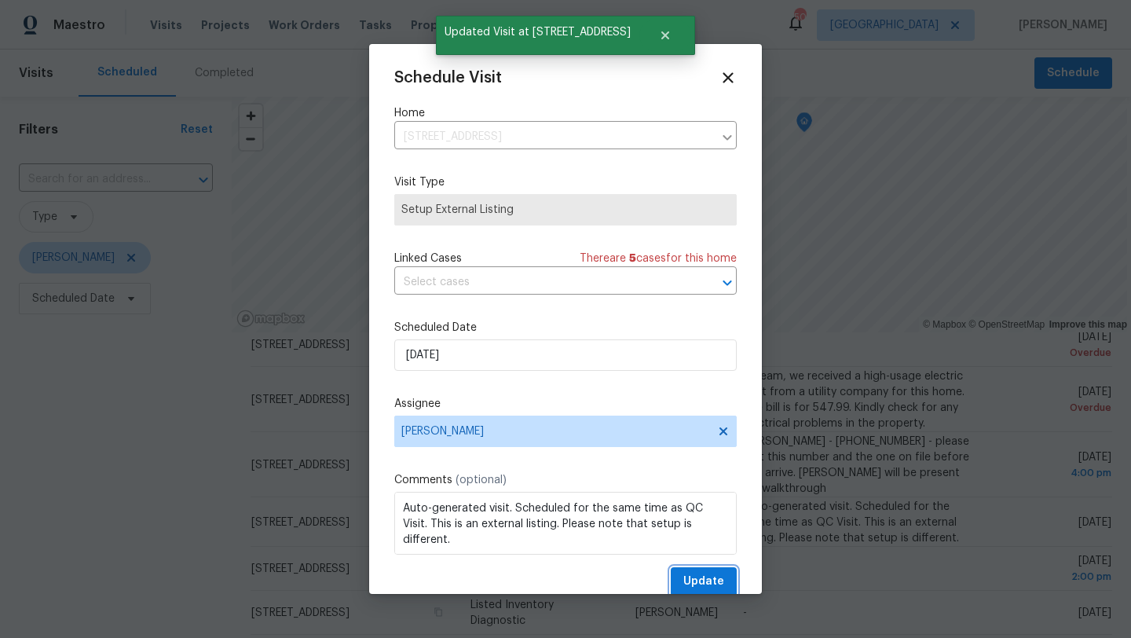
click at [700, 578] on span "Update" at bounding box center [703, 582] width 41 height 20
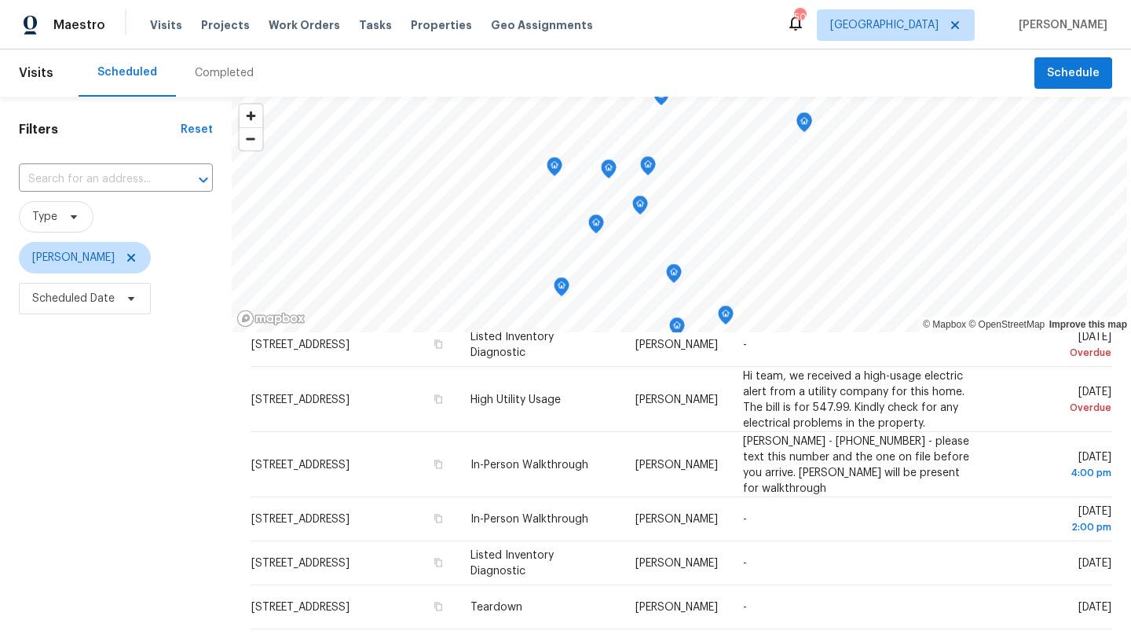
scroll to position [0, 0]
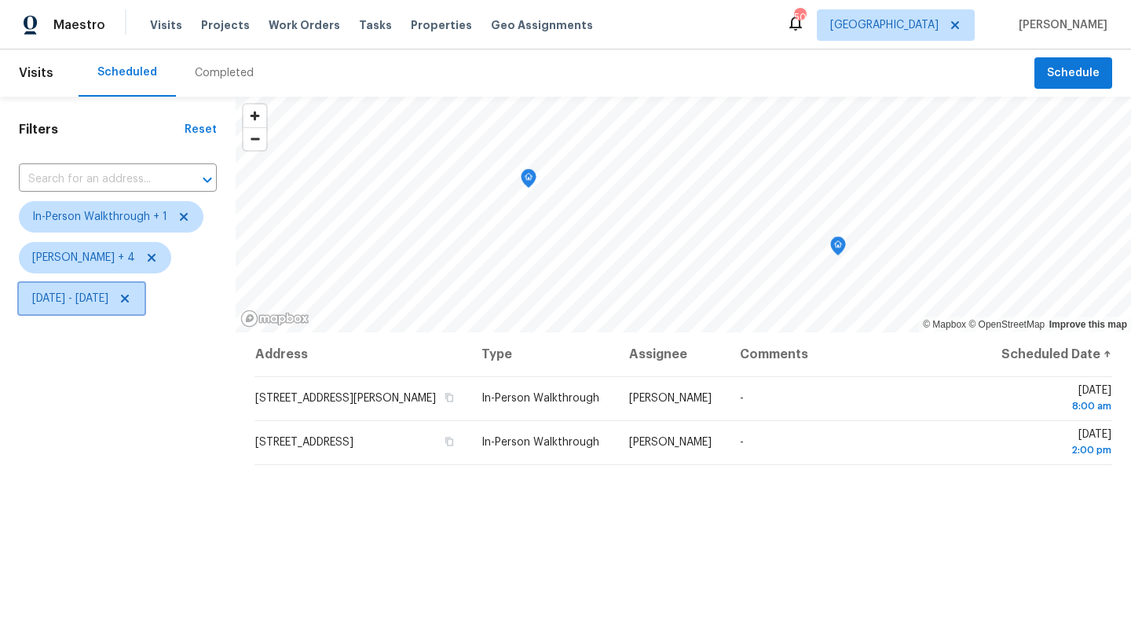
click at [108, 300] on span "[DATE] - [DATE]" at bounding box center [70, 299] width 76 height 16
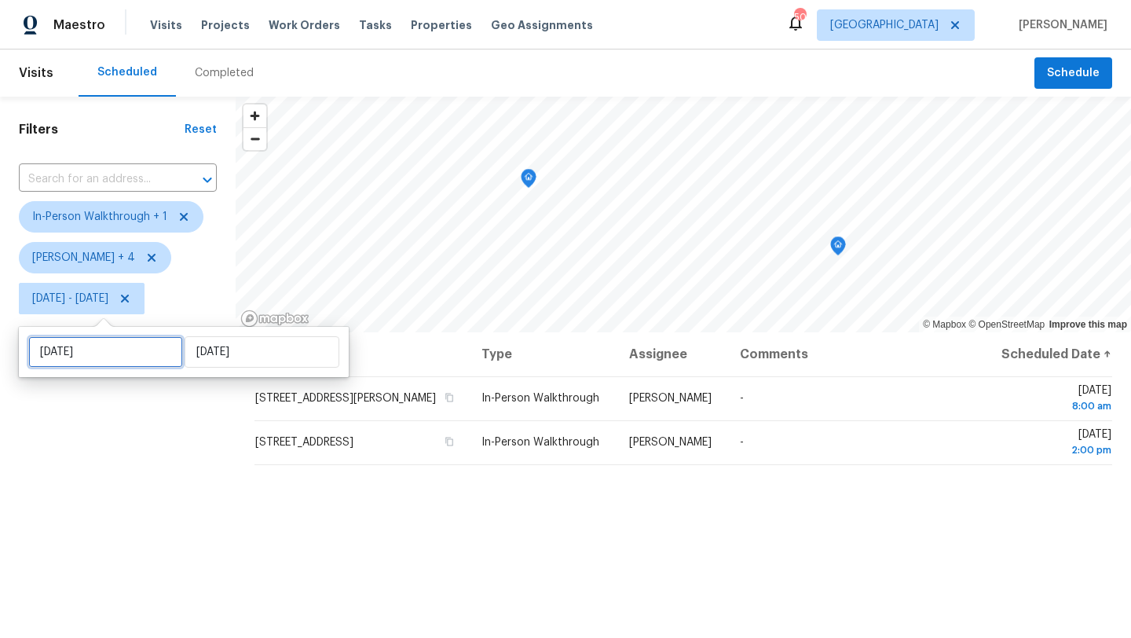
click at [118, 361] on input "[DATE]" at bounding box center [105, 351] width 155 height 31
select select "8"
select select "2025"
select select "9"
select select "2025"
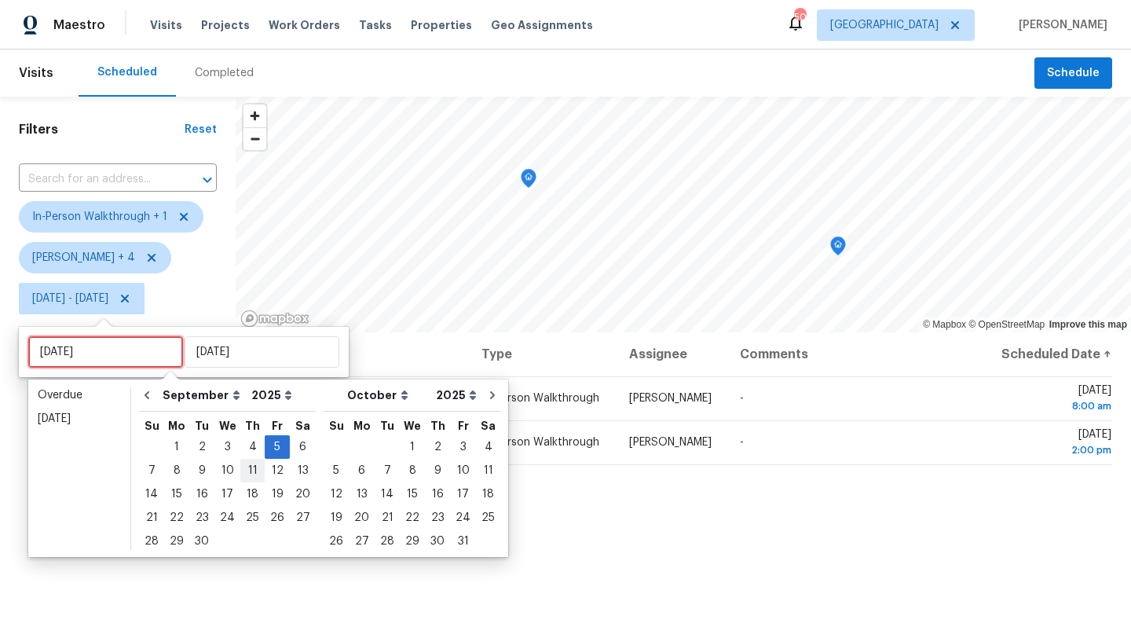
type input "[DATE]"
click at [250, 447] on div "4" at bounding box center [252, 447] width 24 height 22
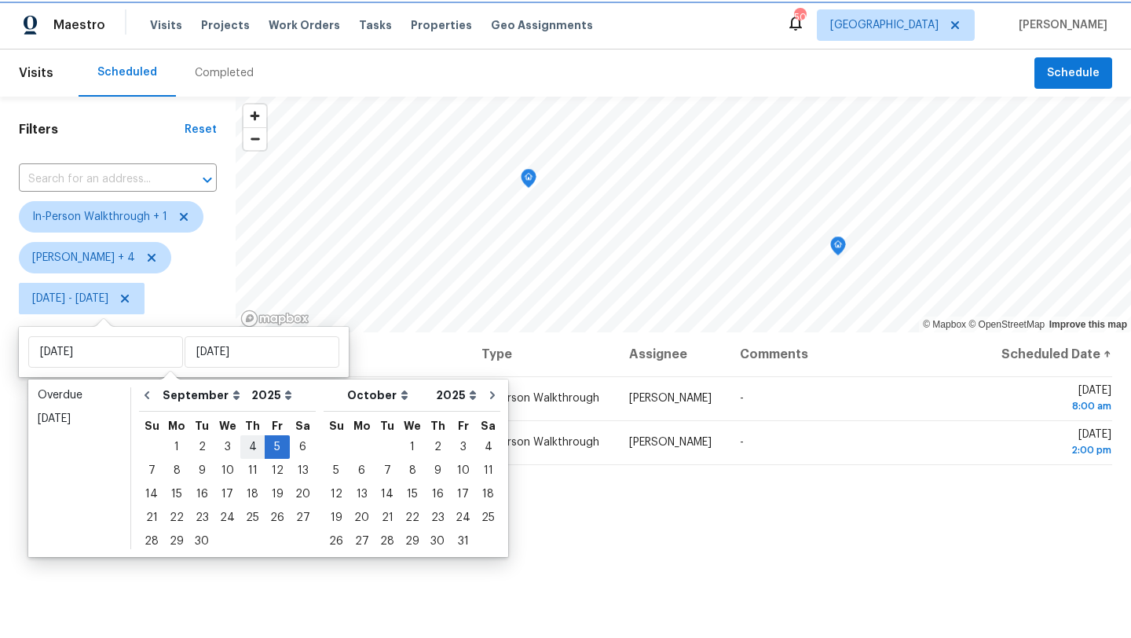
type input "[DATE]"
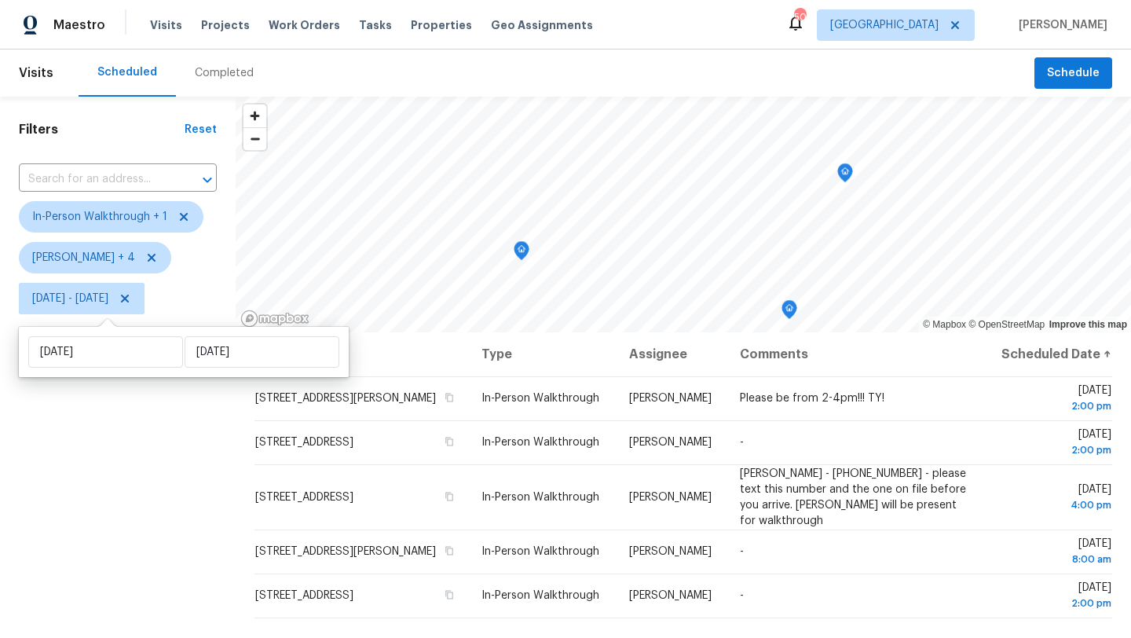
click at [157, 489] on div "Filters Reset ​ In-Person Walkthrough + 1 Alicia Anices + 4 Thu, Sep 04 - Fri, …" at bounding box center [118, 470] width 236 height 746
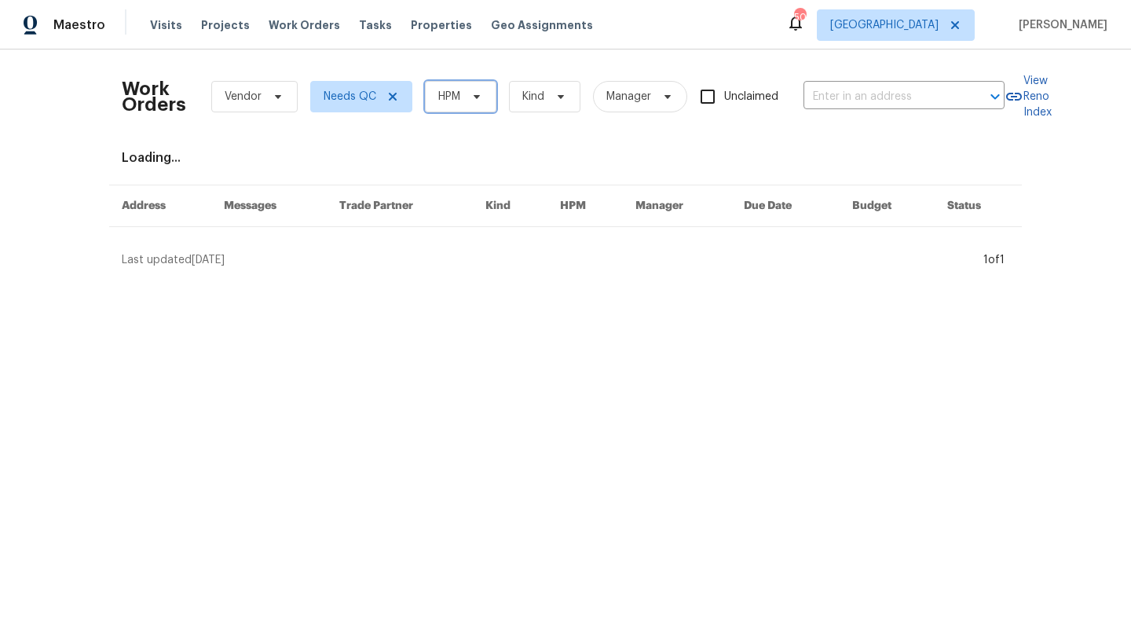
click at [455, 105] on span "HPM" at bounding box center [460, 96] width 71 height 31
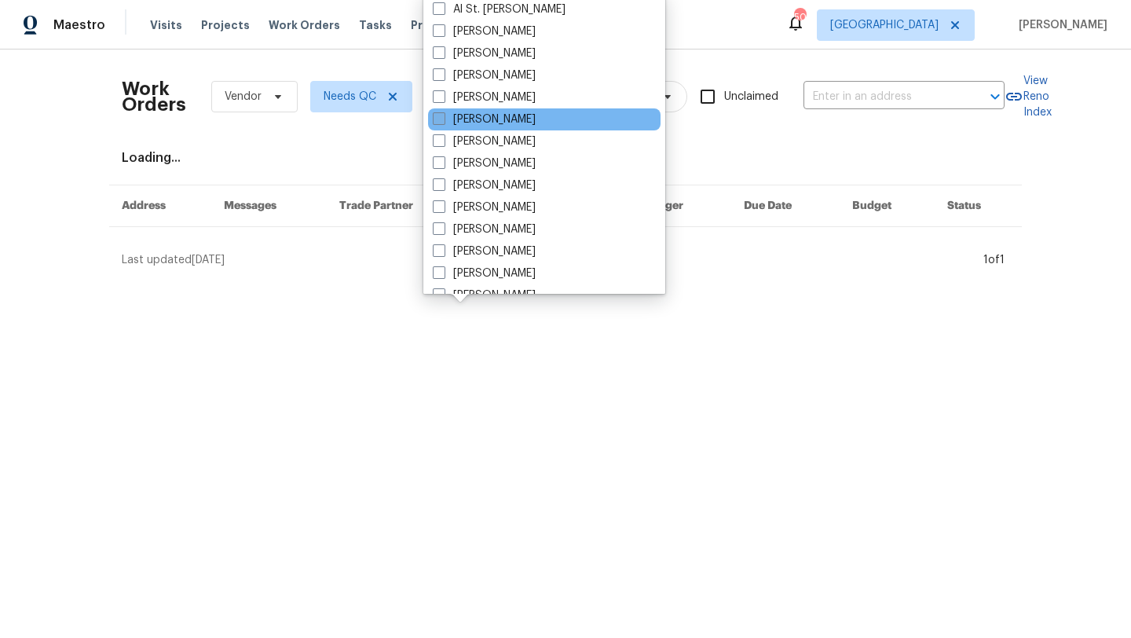
click at [471, 119] on label "[PERSON_NAME]" at bounding box center [484, 120] width 103 height 16
click at [443, 119] on input "[PERSON_NAME]" at bounding box center [438, 117] width 10 height 10
checkbox input "true"
